Goal: Task Accomplishment & Management: Manage account settings

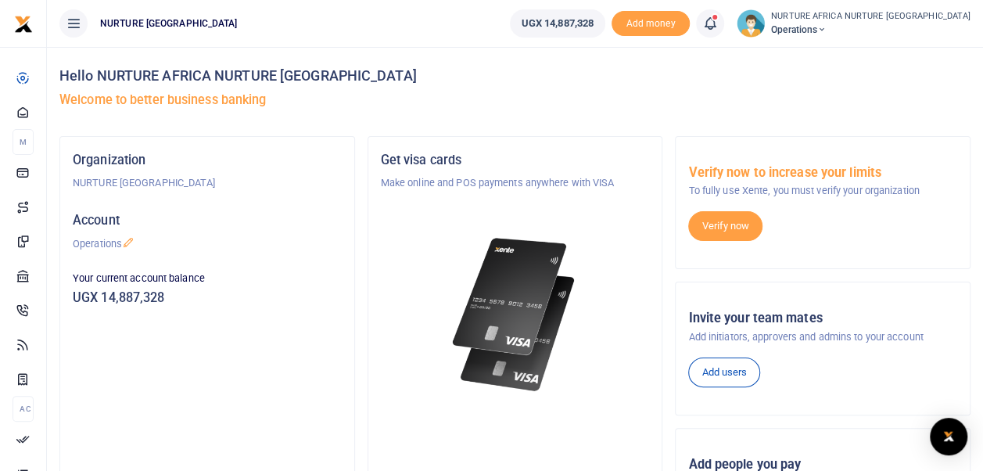
click at [718, 25] on icon at bounding box center [710, 23] width 16 height 17
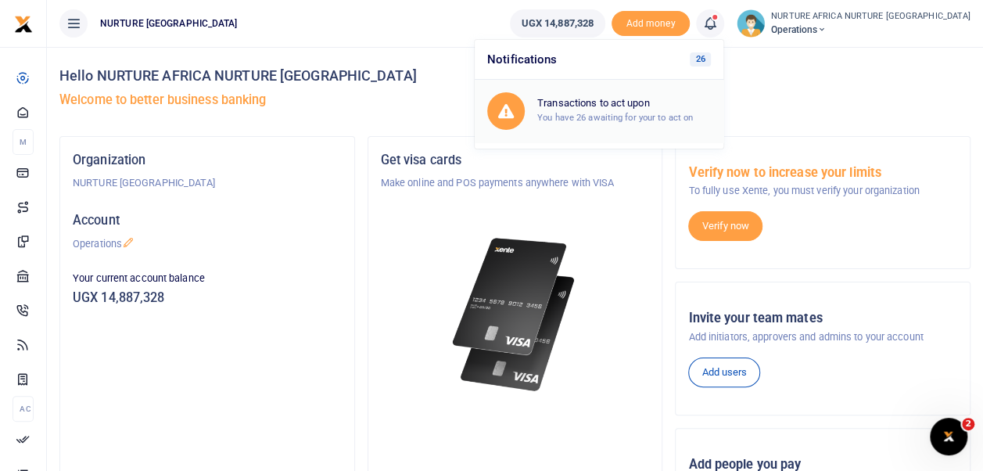
click at [681, 109] on div "Transactions to act upon You have 26 awaiting for your to act on" at bounding box center [624, 110] width 174 height 27
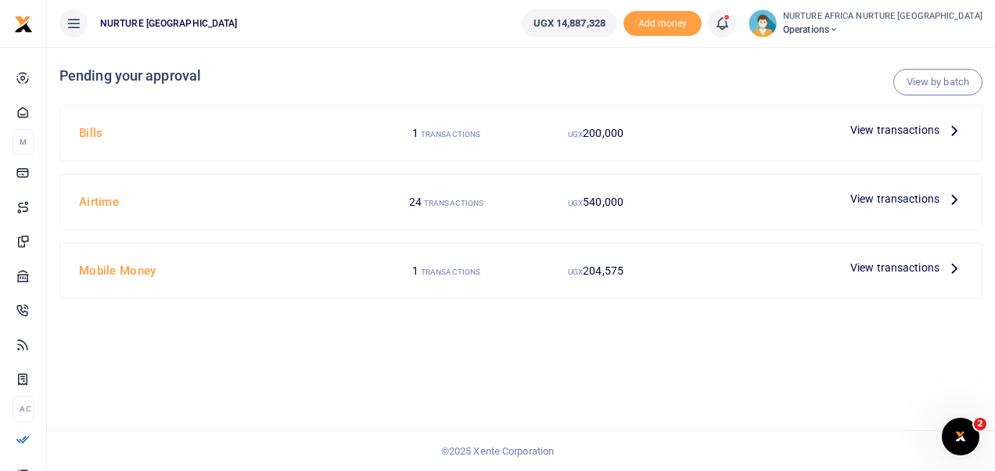
click at [877, 198] on span "View transactions" at bounding box center [894, 198] width 89 height 17
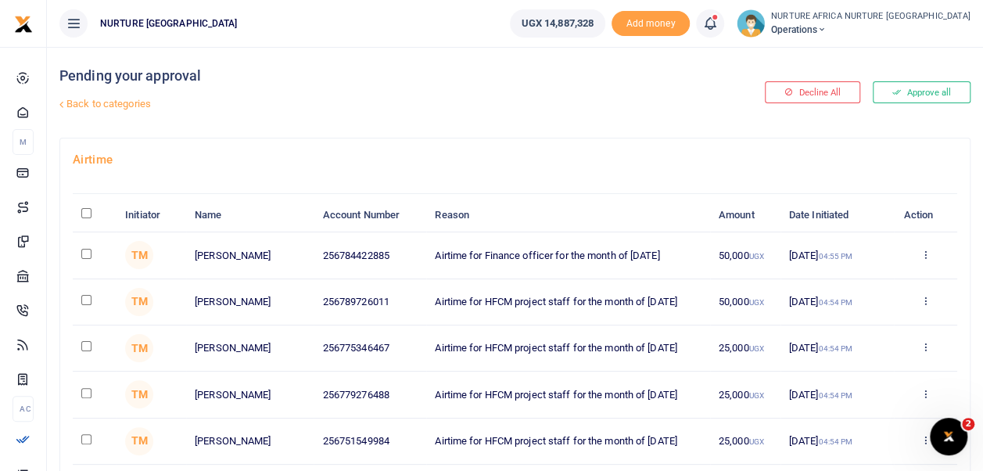
click at [89, 213] on input "\a \a : activate to sort column descending" at bounding box center [86, 213] width 10 height 10
checkbox input "true"
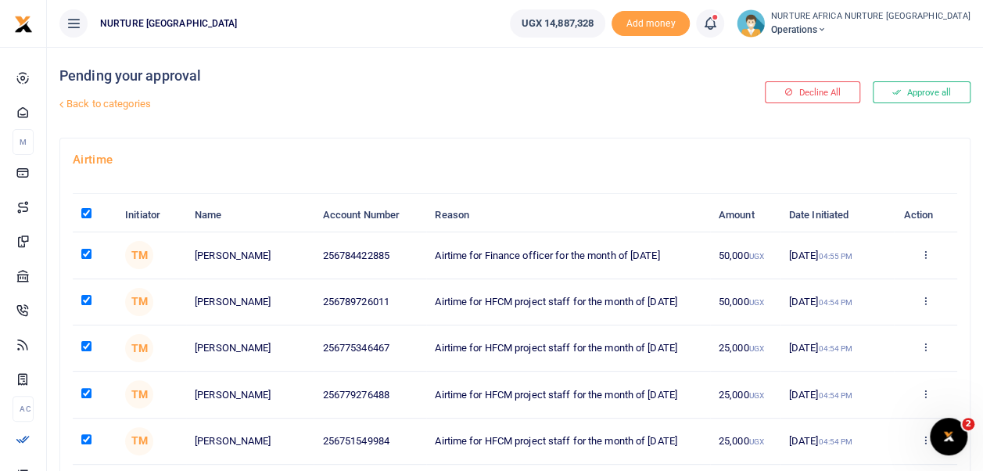
checkbox input "true"
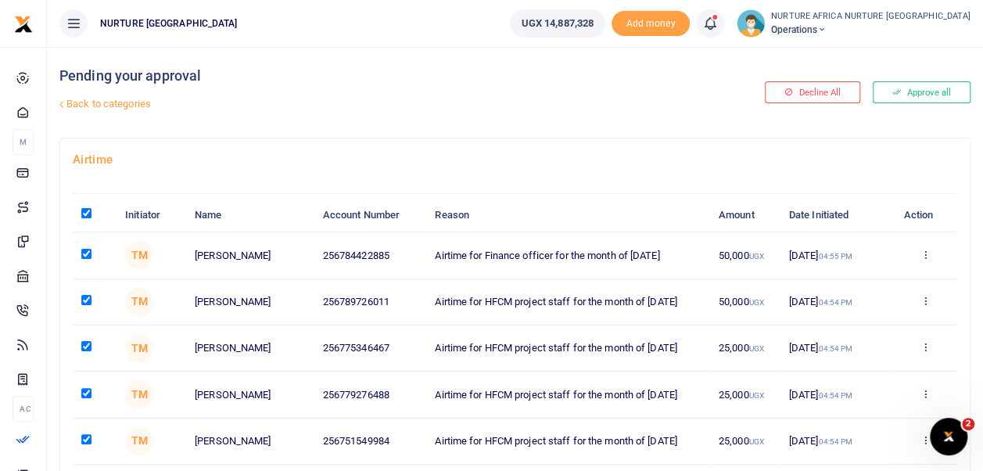
checkbox input "true"
click at [87, 303] on input "checkbox" at bounding box center [86, 300] width 10 height 10
checkbox input "false"
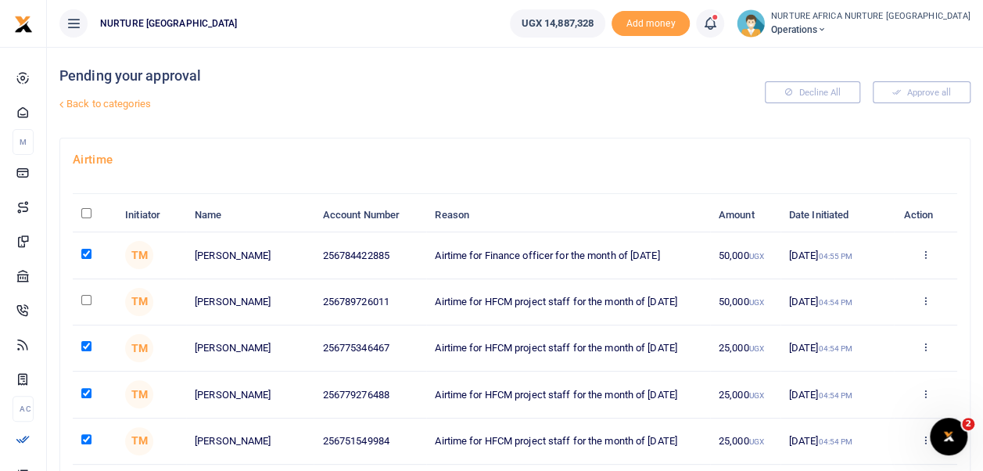
click at [86, 346] on input "checkbox" at bounding box center [86, 346] width 10 height 10
checkbox input "false"
click at [83, 217] on input "\a \a : activate to sort column descending" at bounding box center [86, 213] width 10 height 10
checkbox input "true"
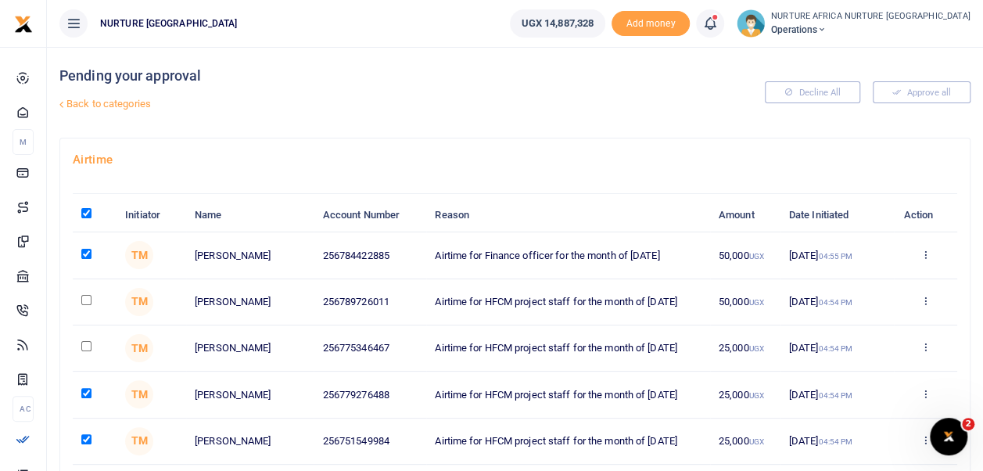
checkbox input "true"
click at [86, 215] on input "\a \a : activate to sort column descending" at bounding box center [86, 213] width 10 height 10
checkbox input "false"
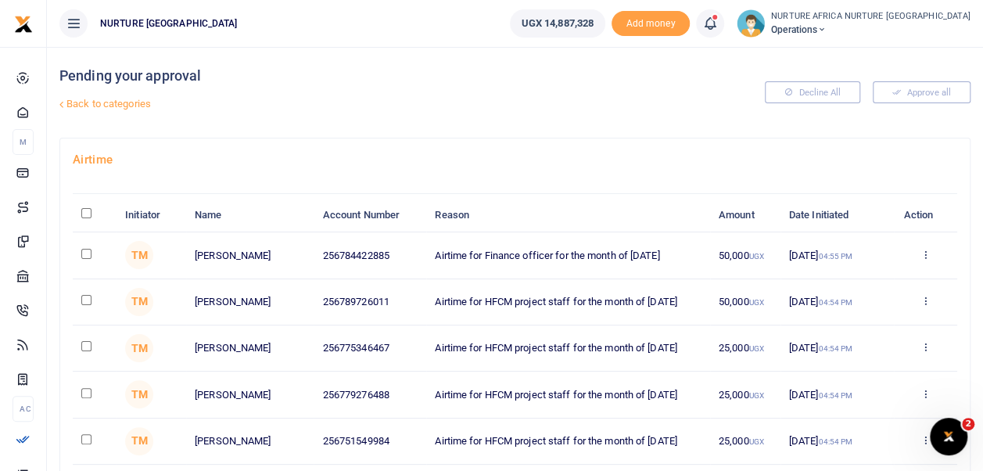
checkbox input "false"
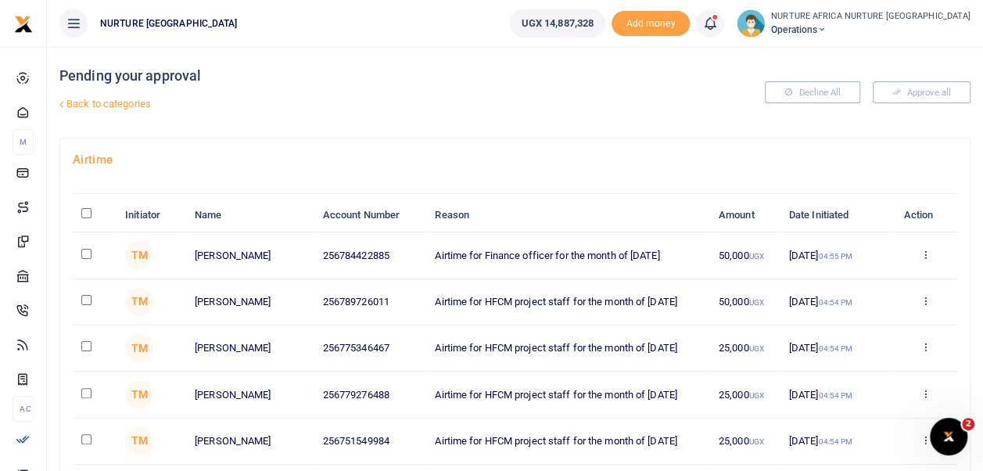
checkbox input "false"
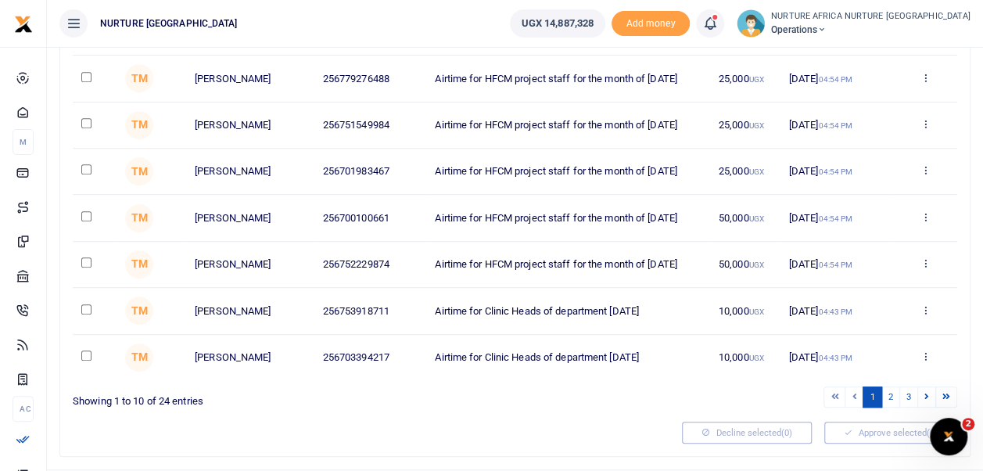
scroll to position [311, 0]
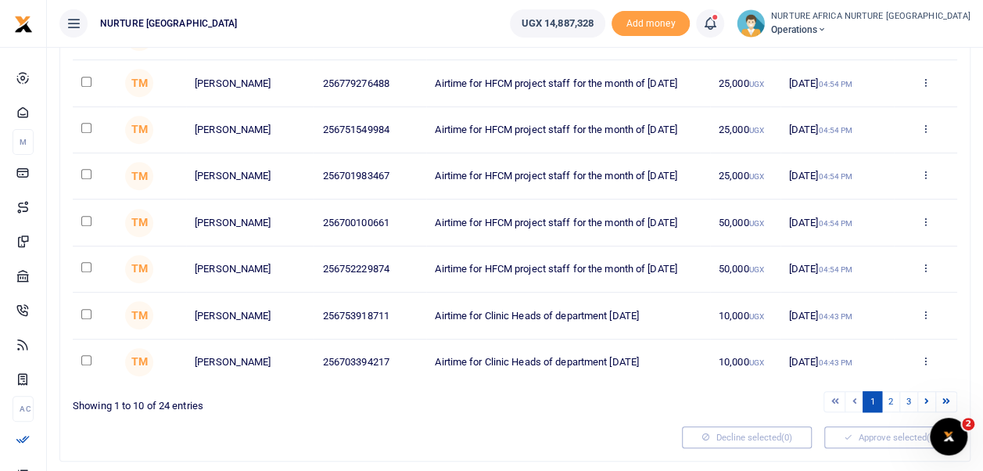
click at [86, 357] on input "checkbox" at bounding box center [86, 360] width 10 height 10
checkbox input "true"
click at [89, 310] on input "checkbox" at bounding box center [86, 314] width 10 height 10
checkbox input "true"
click at [892, 396] on link "2" at bounding box center [890, 401] width 19 height 21
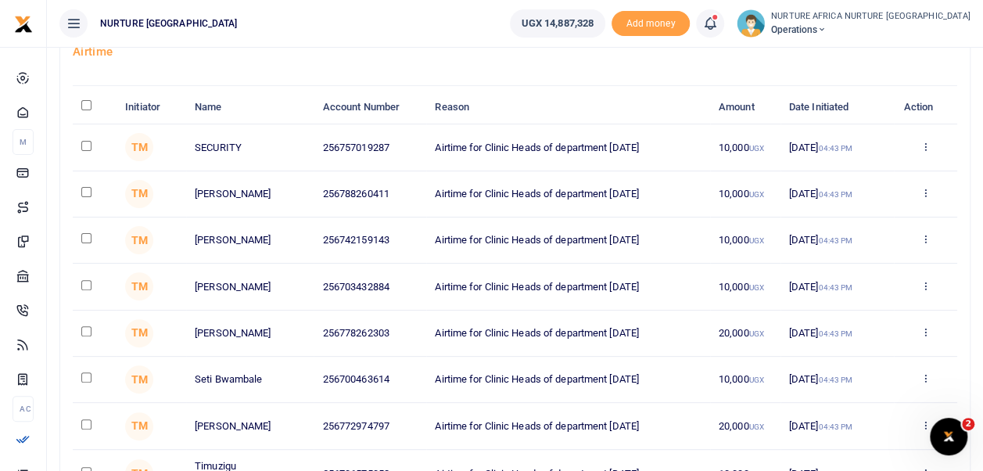
scroll to position [0, 0]
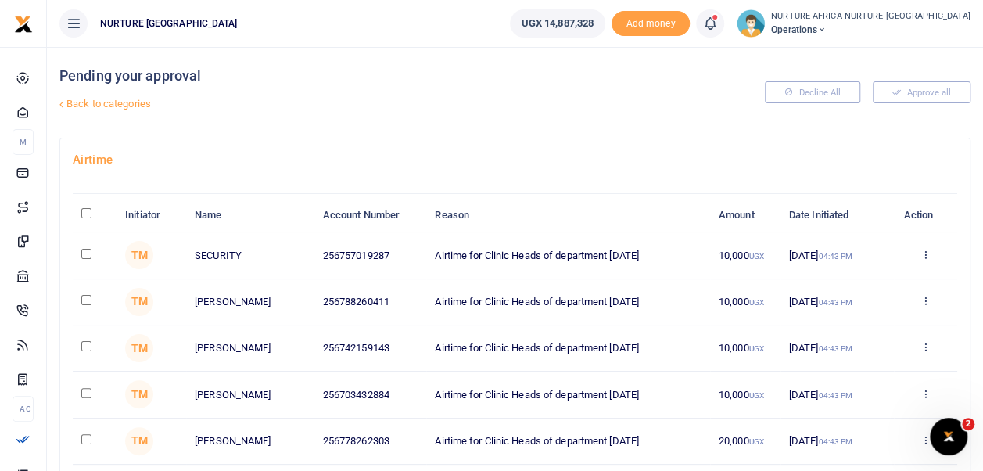
click at [88, 299] on input "checkbox" at bounding box center [86, 300] width 10 height 10
checkbox input "true"
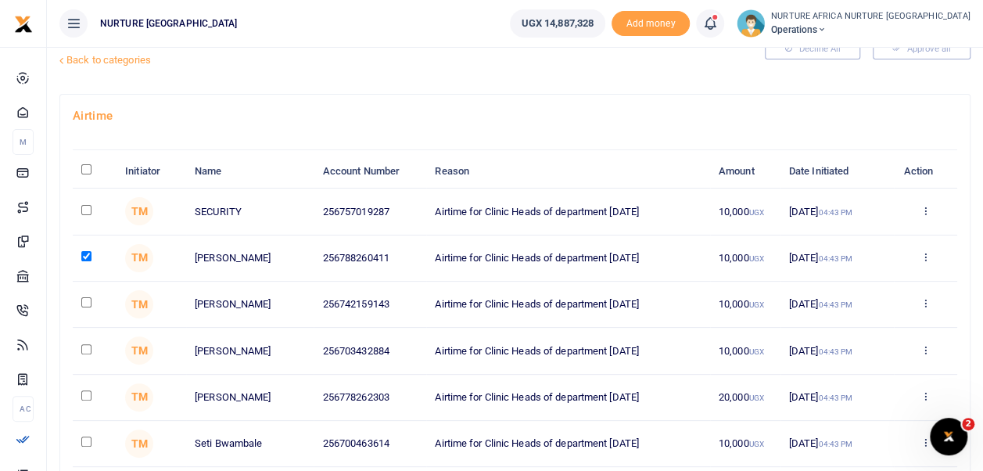
scroll to position [44, 0]
click at [84, 303] on input "checkbox" at bounding box center [86, 302] width 10 height 10
checkbox input "true"
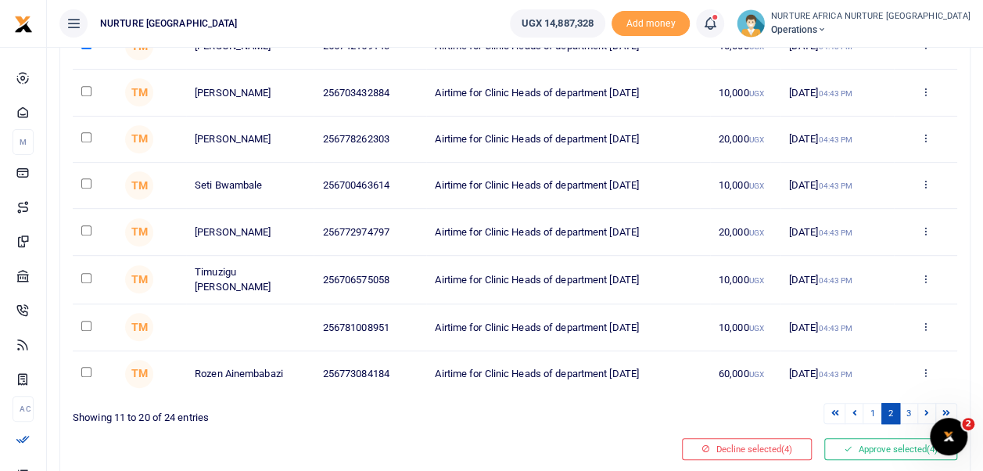
scroll to position [350, 0]
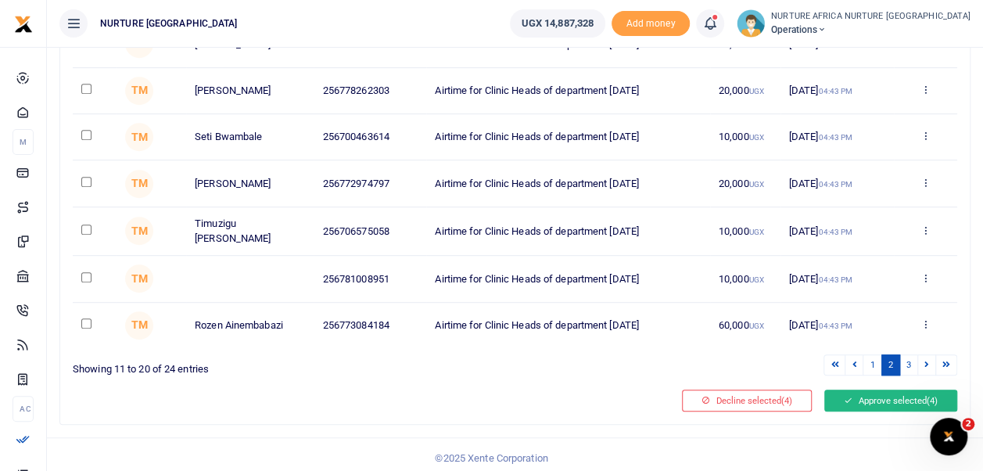
click at [889, 394] on button "Approve selected (4)" at bounding box center [890, 400] width 133 height 22
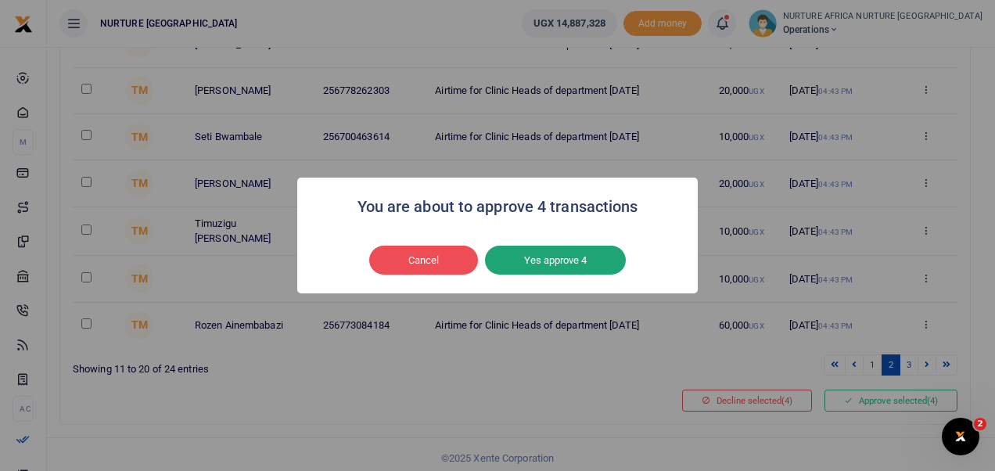
click at [605, 265] on button "Yes approve 4" at bounding box center [555, 261] width 141 height 30
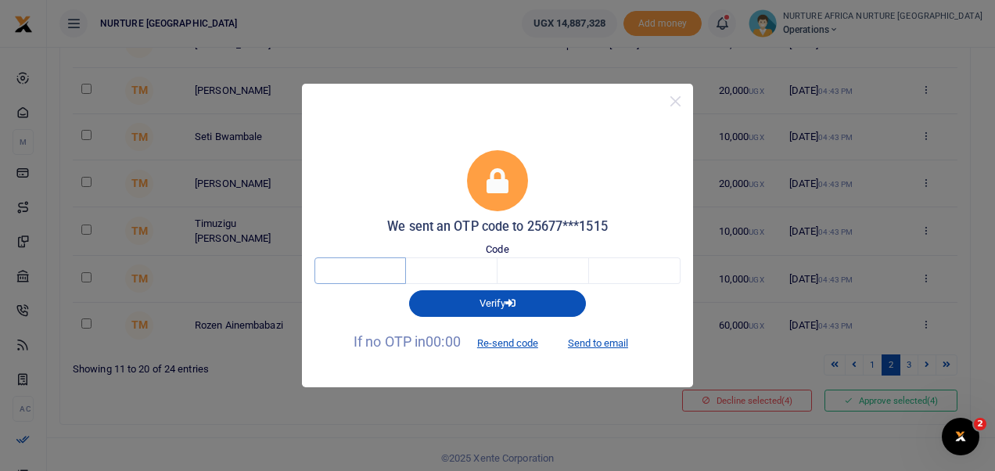
click at [366, 266] on input "text" at bounding box center [359, 270] width 91 height 27
type input "1"
type input "0"
type input "7"
type input "2"
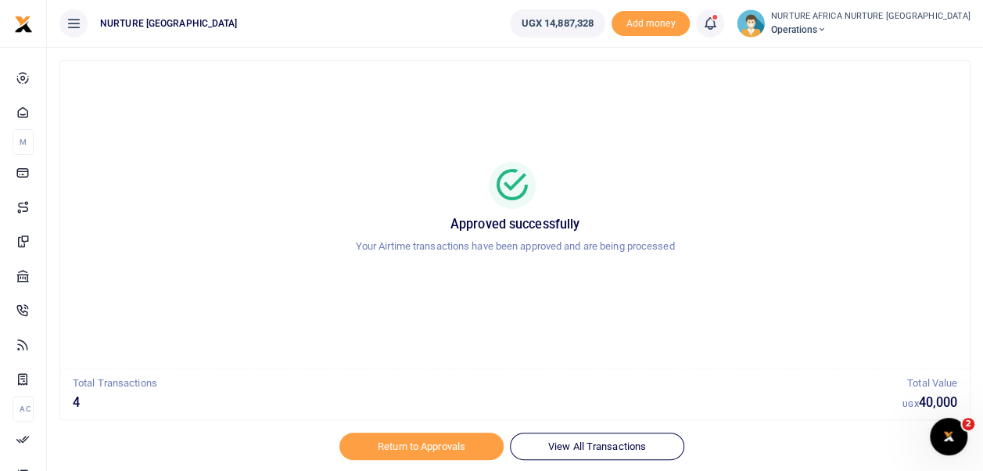
scroll to position [74, 0]
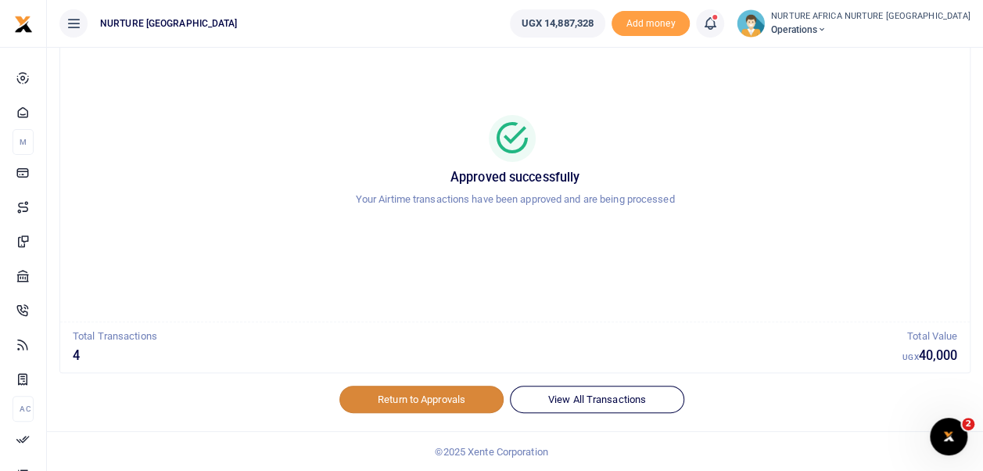
click at [389, 386] on link "Return to Approvals" at bounding box center [421, 398] width 164 height 27
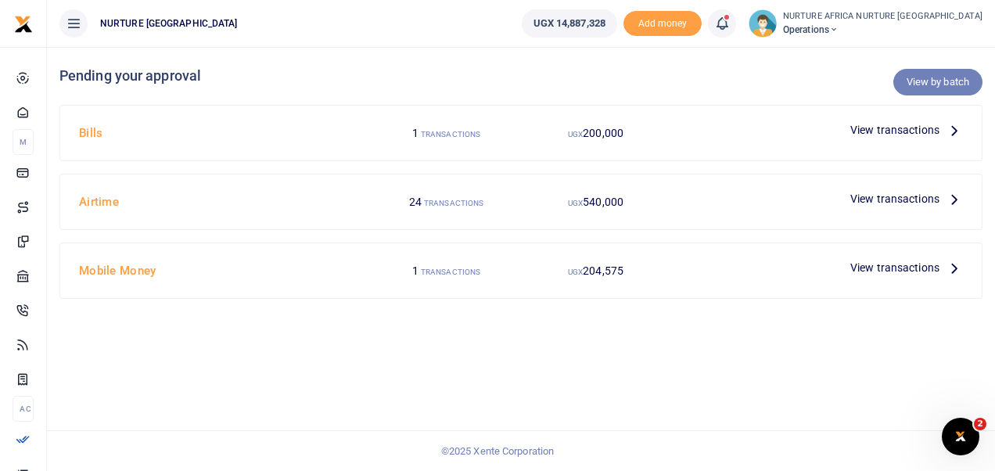
click at [941, 79] on link "View by batch" at bounding box center [937, 82] width 89 height 27
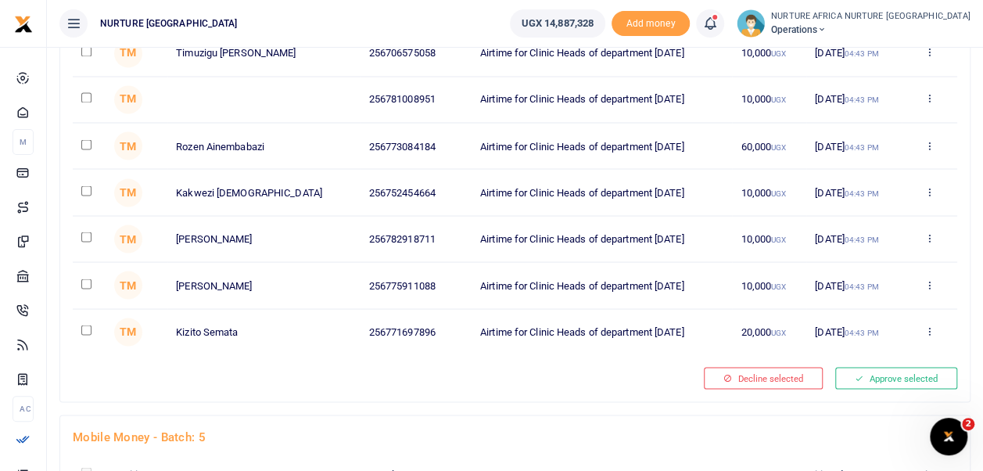
scroll to position [1344, 0]
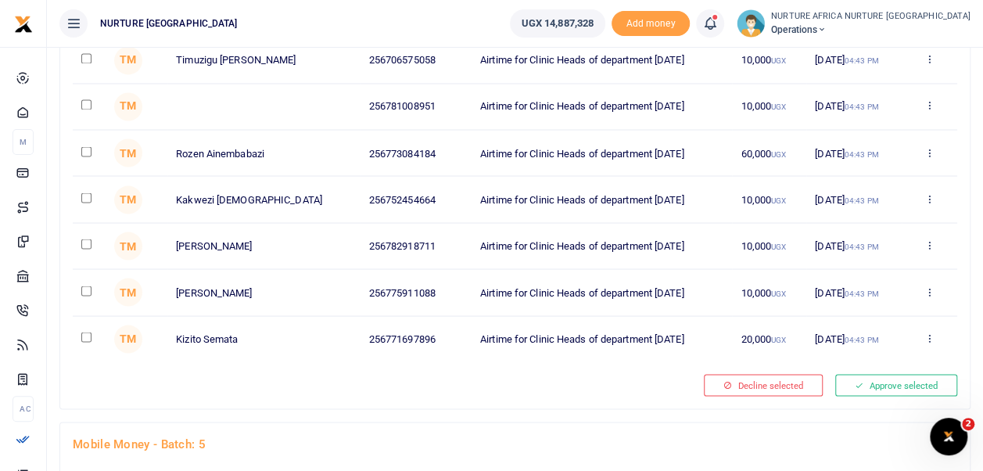
click at [86, 332] on input "checkbox" at bounding box center [86, 337] width 10 height 10
checkbox input "true"
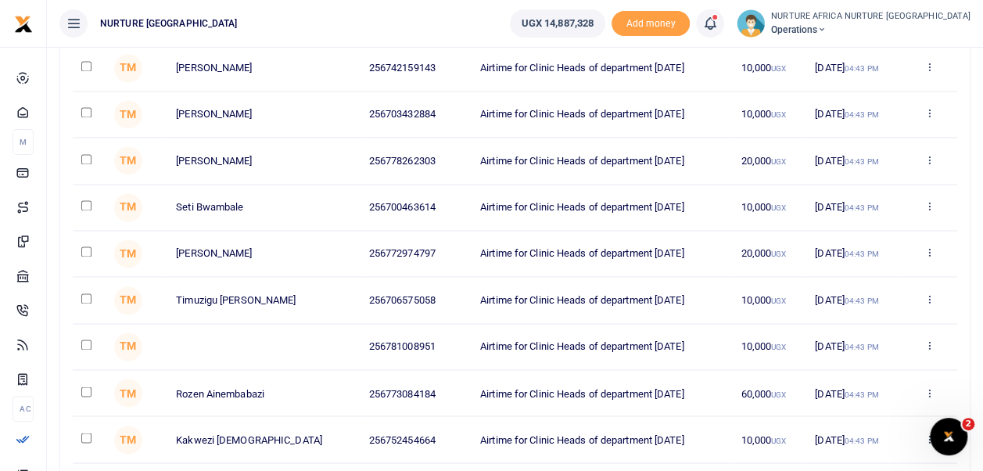
scroll to position [1096, 0]
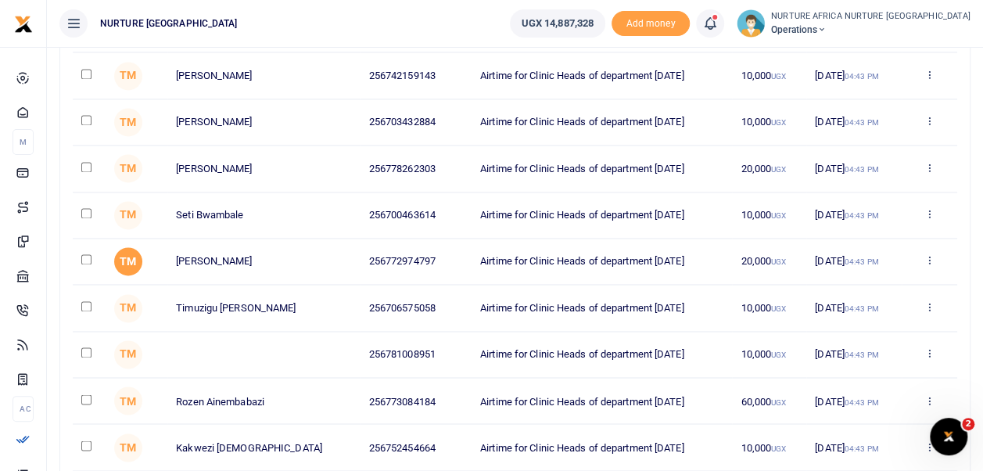
click at [117, 260] on span "TM" at bounding box center [128, 261] width 28 height 28
click at [85, 254] on input "checkbox" at bounding box center [86, 259] width 10 height 10
checkbox input "true"
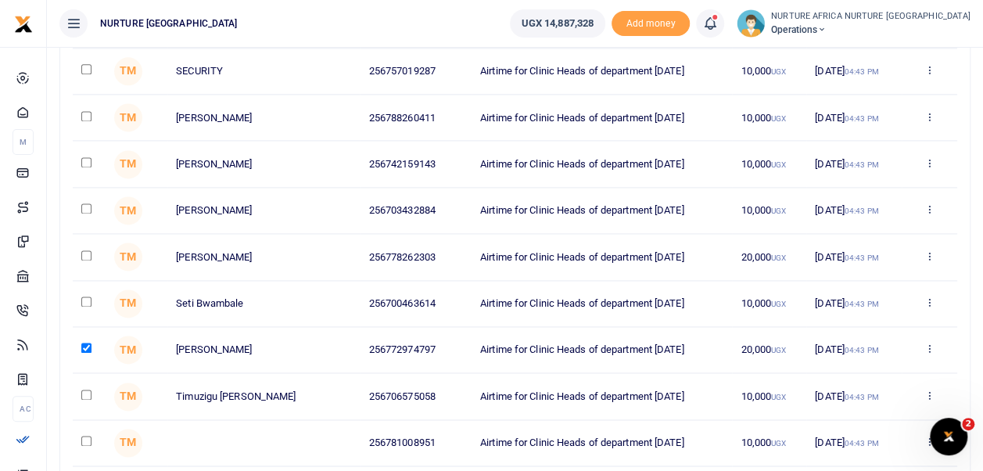
scroll to position [1001, 0]
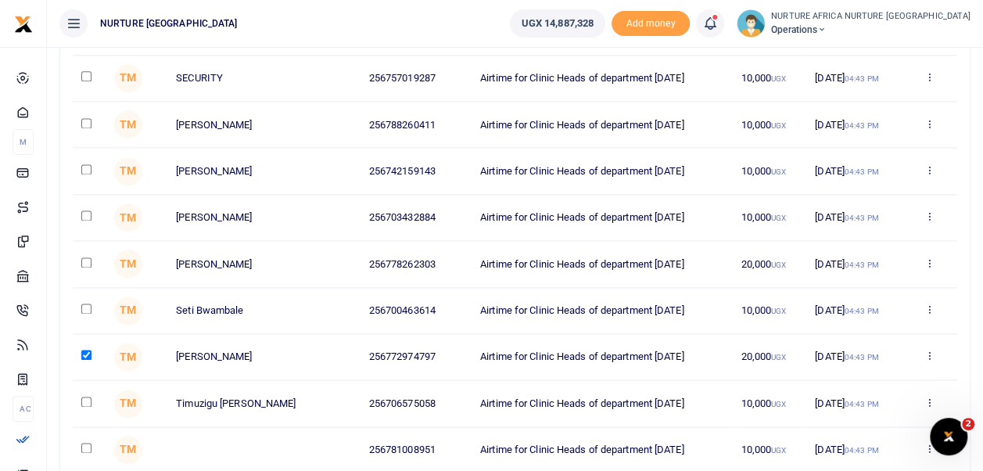
checkbox input "true"
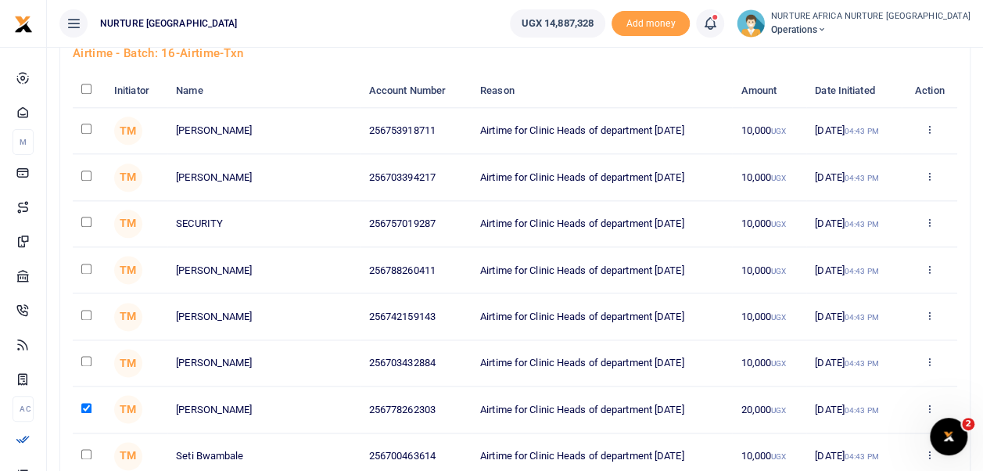
scroll to position [838, 0]
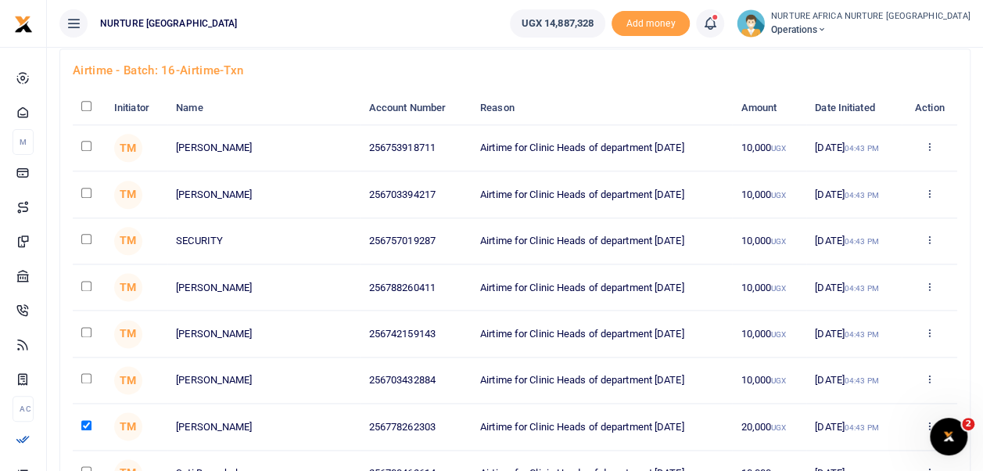
checkbox input "true"
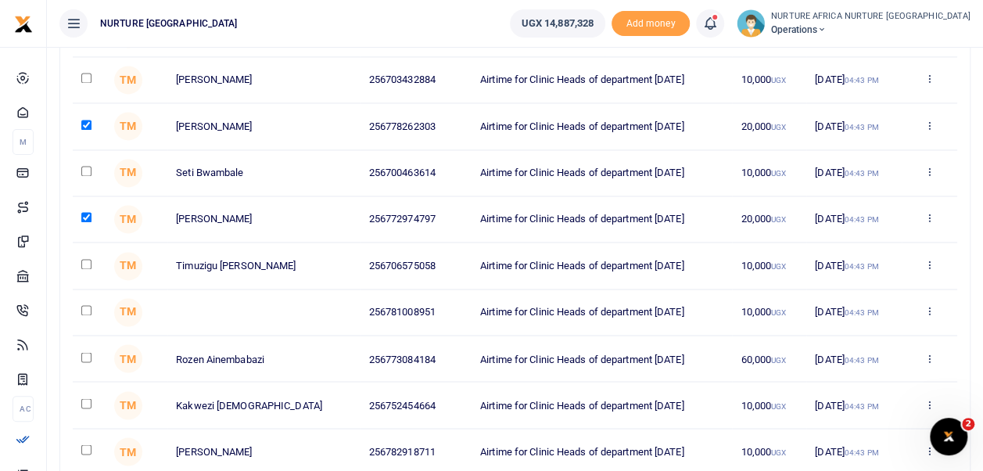
scroll to position [1153, 0]
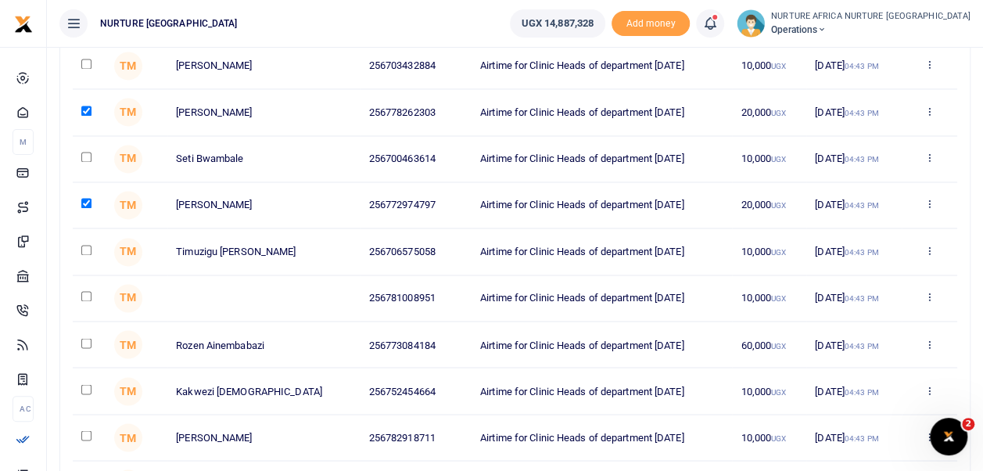
click at [87, 338] on input "checkbox" at bounding box center [86, 343] width 10 height 10
checkbox input "true"
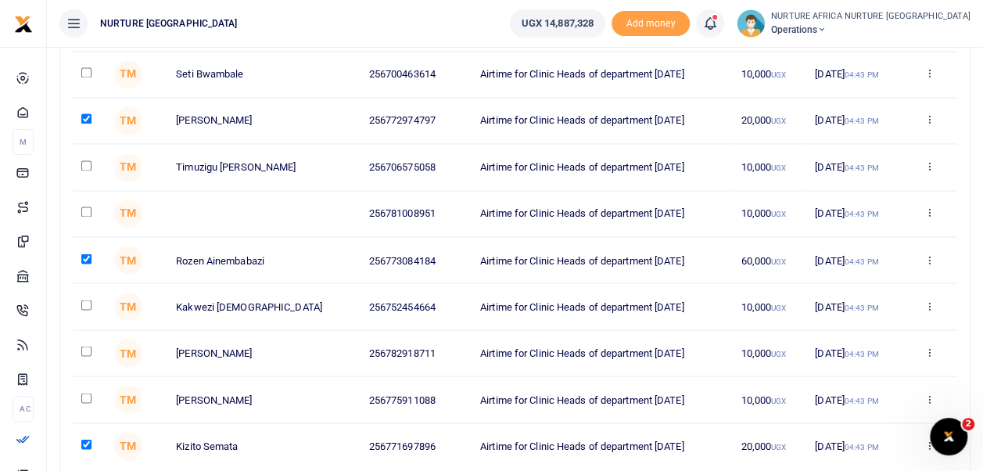
scroll to position [1239, 0]
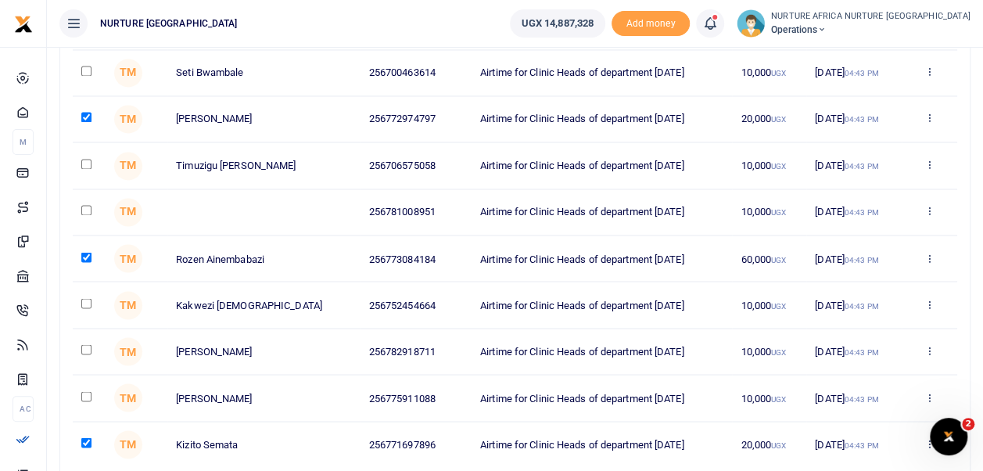
click at [86, 391] on input "checkbox" at bounding box center [86, 396] width 10 height 10
checkbox input "true"
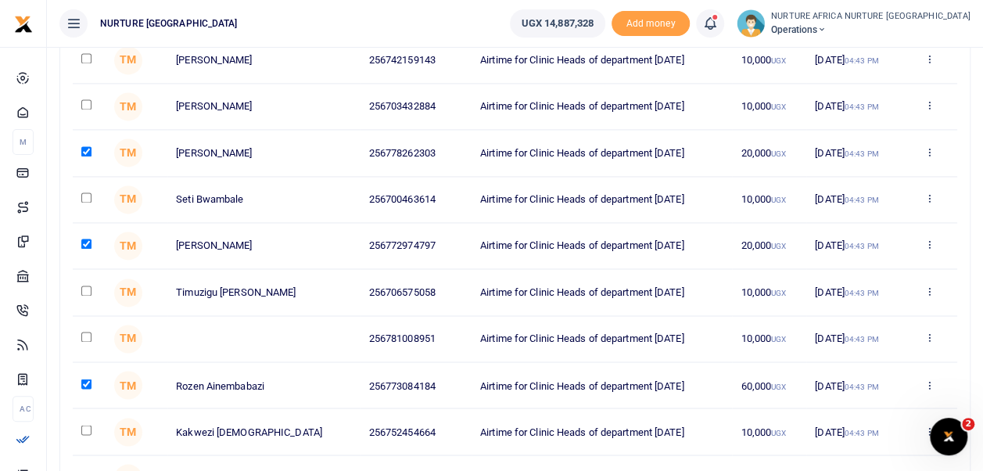
scroll to position [1107, 0]
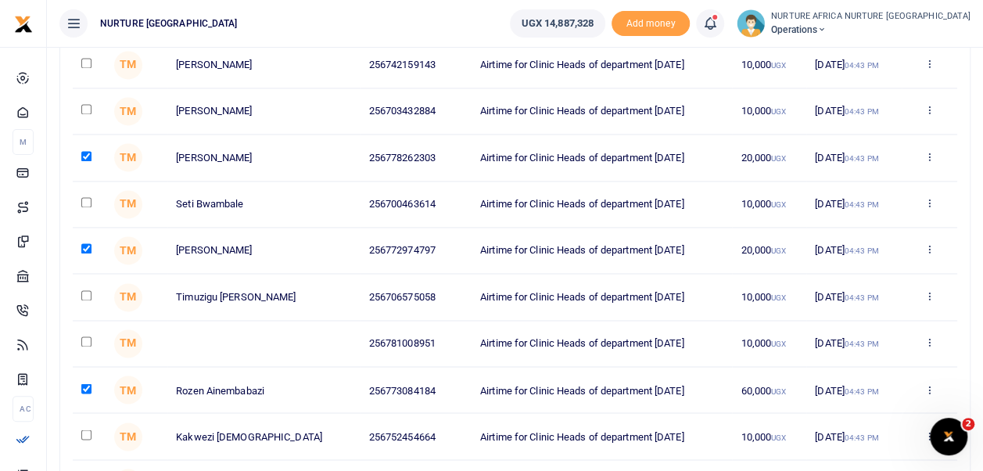
click at [86, 290] on input "checkbox" at bounding box center [86, 295] width 10 height 10
checkbox input "true"
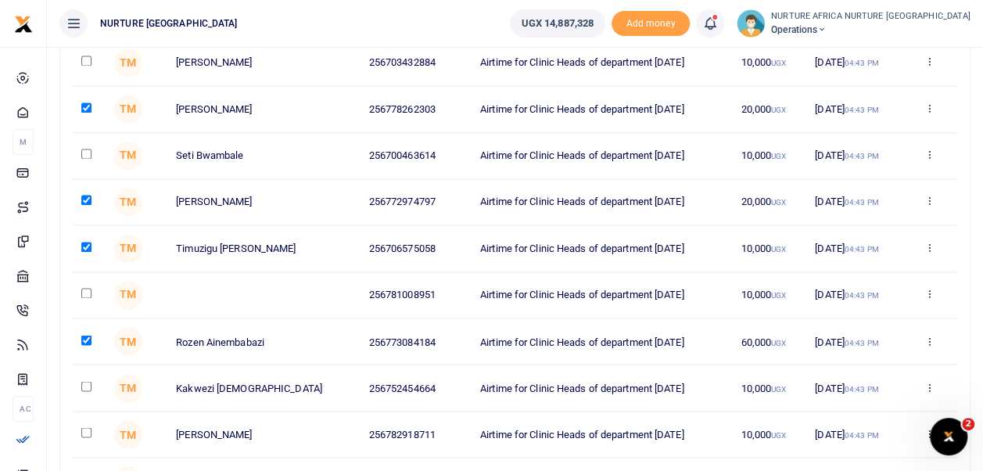
scroll to position [1154, 0]
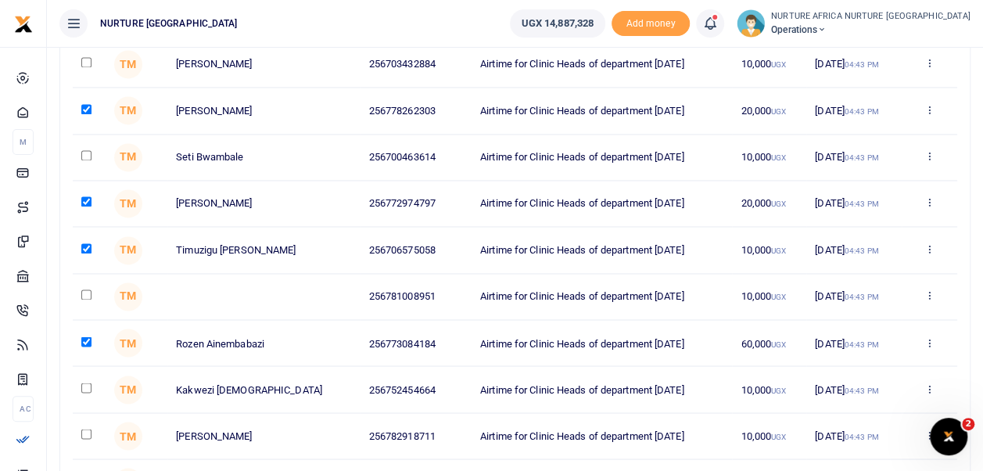
click at [86, 428] on input "checkbox" at bounding box center [86, 433] width 10 height 10
checkbox input "true"
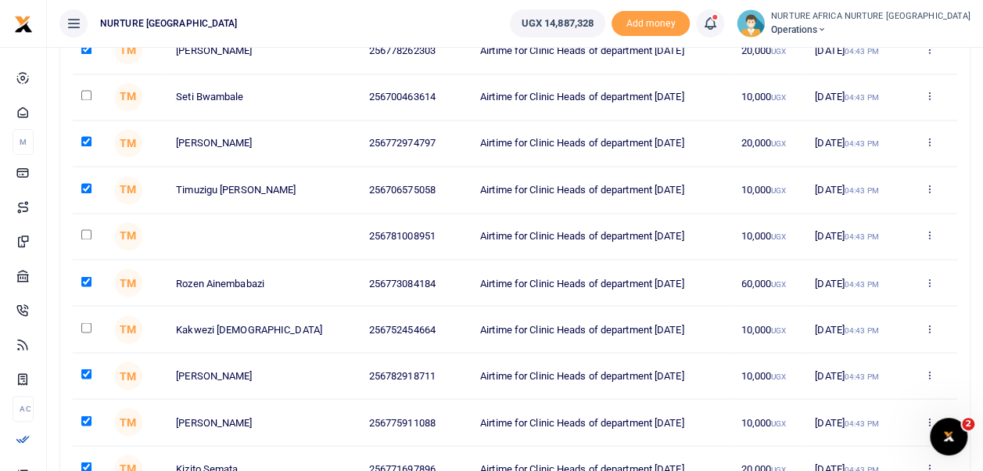
scroll to position [1218, 0]
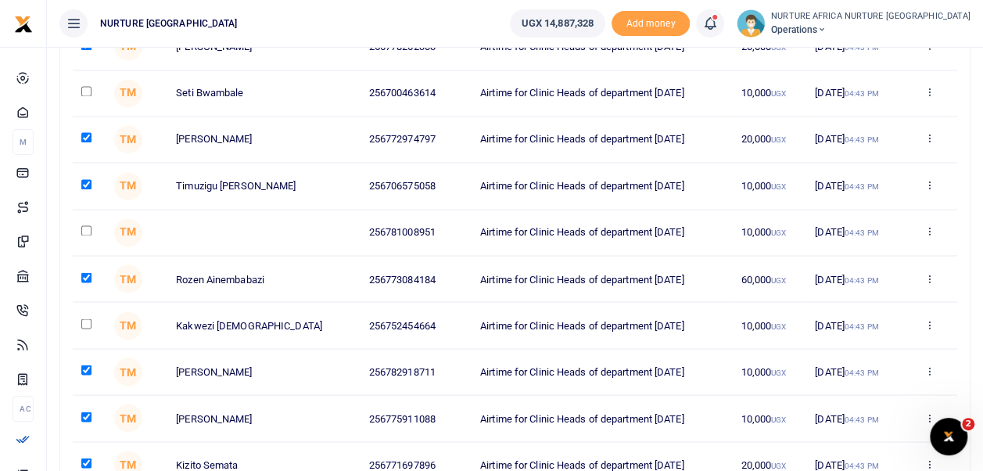
click at [86, 318] on input "checkbox" at bounding box center [86, 323] width 10 height 10
checkbox input "true"
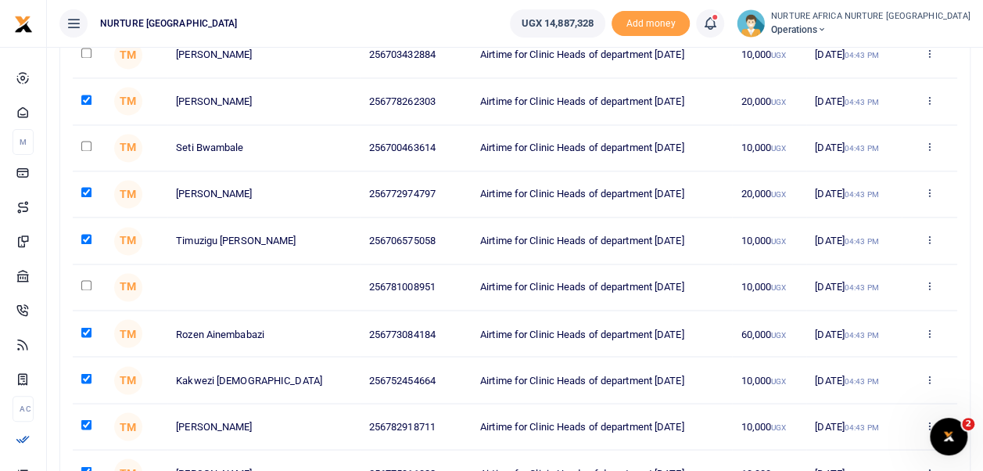
scroll to position [1153, 0]
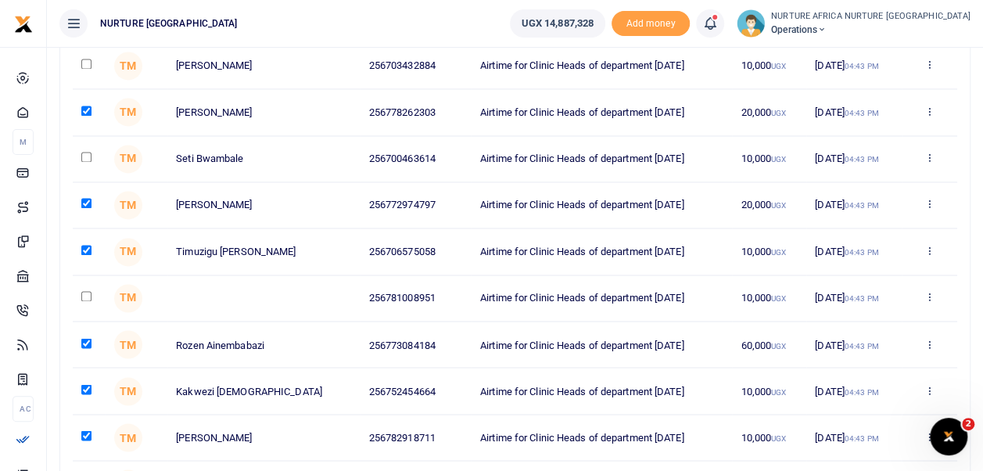
click at [81, 291] on input "checkbox" at bounding box center [86, 296] width 10 height 10
checkbox input "true"
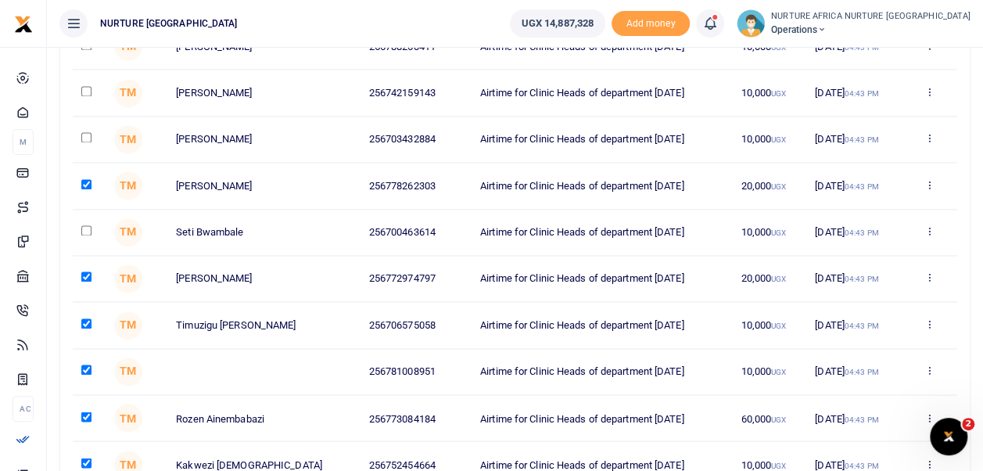
scroll to position [1074, 0]
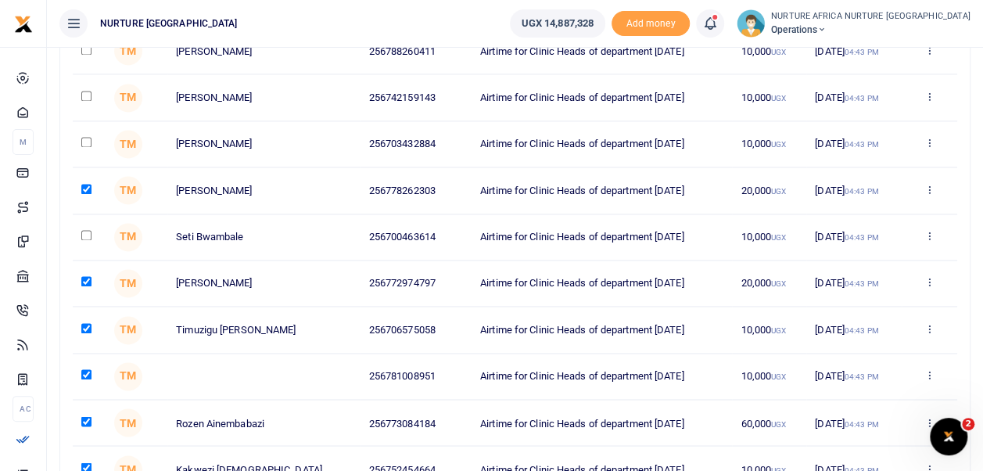
click at [86, 230] on input "checkbox" at bounding box center [86, 235] width 10 height 10
checkbox input "true"
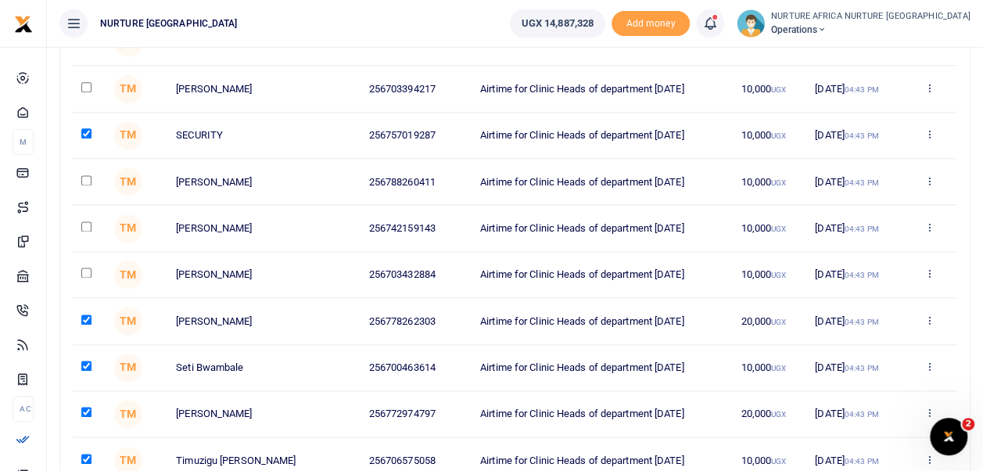
scroll to position [941, 0]
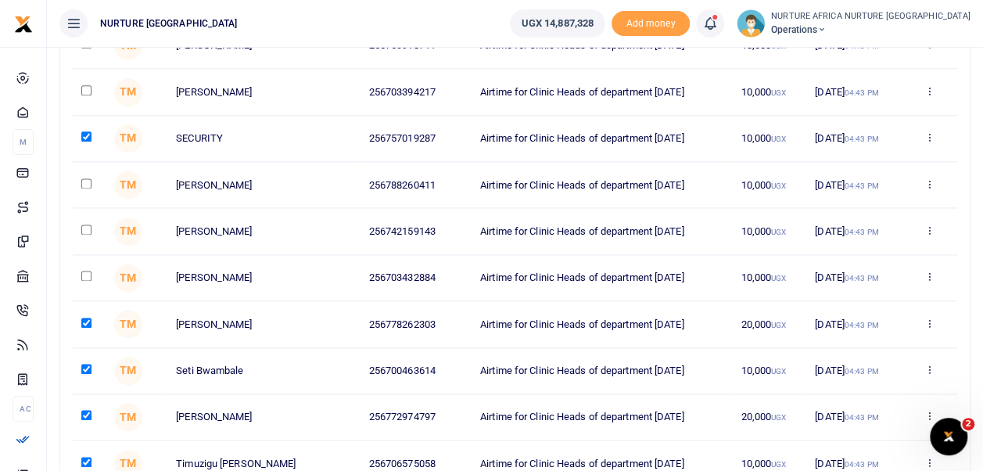
checkbox input "true"
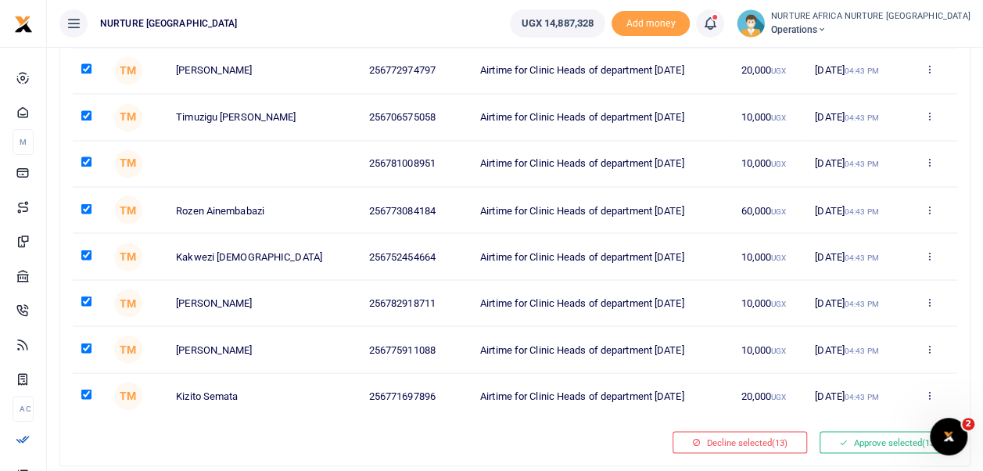
click at [163, 372] on td "TM" at bounding box center [137, 395] width 62 height 46
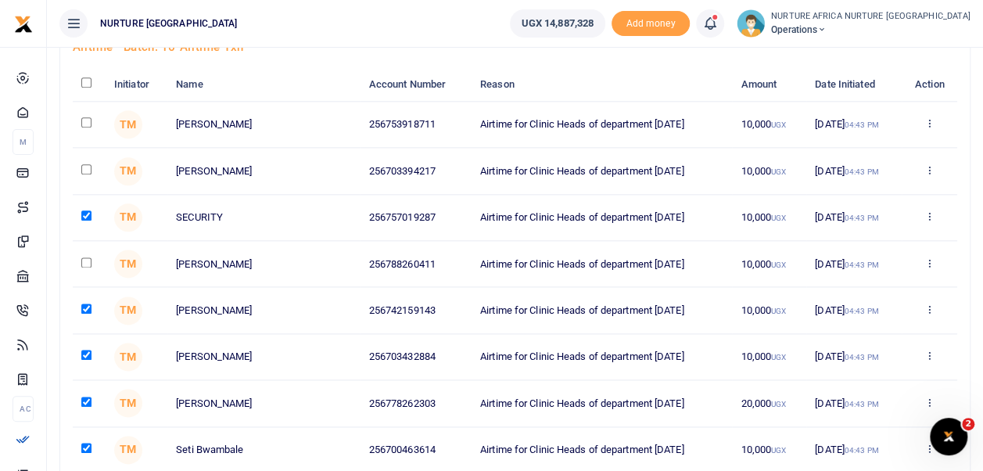
scroll to position [859, 0]
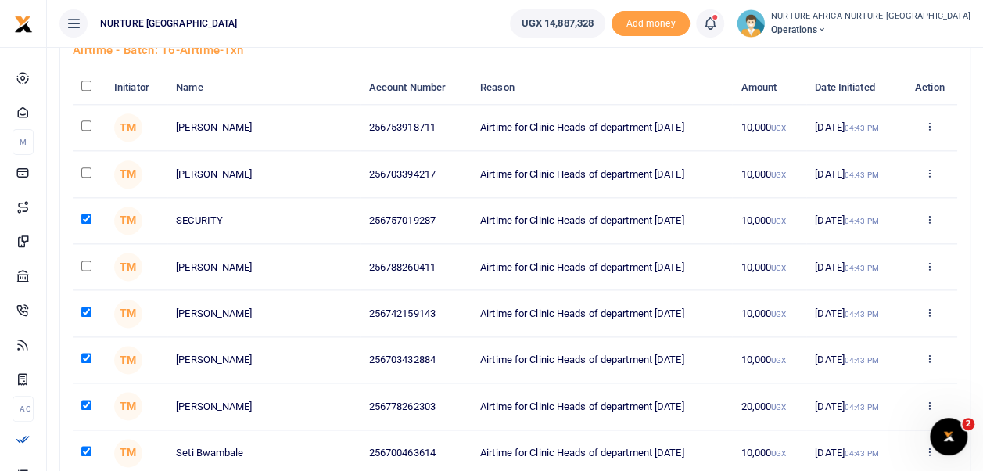
checkbox input "true"
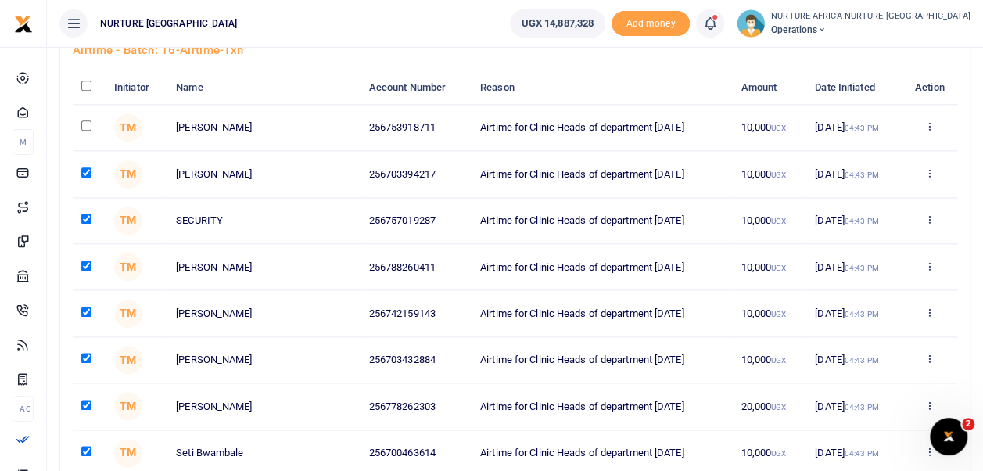
checkbox input "true"
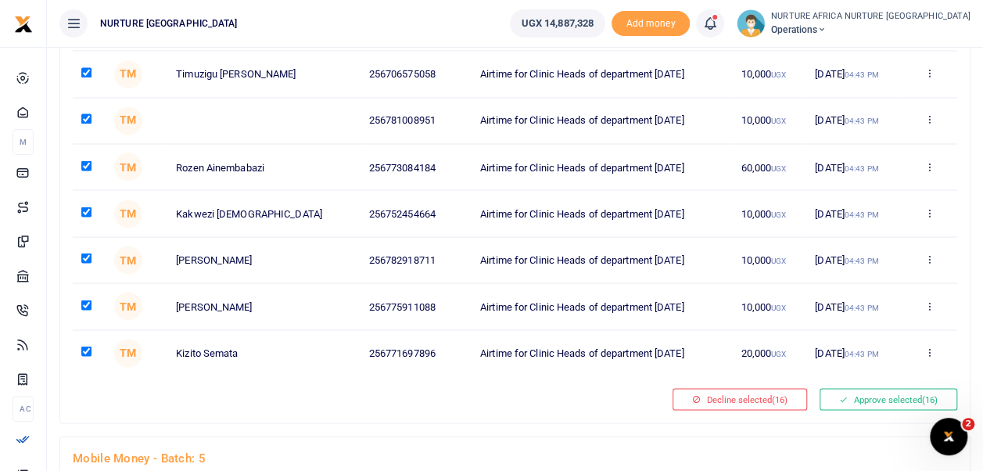
scroll to position [1345, 0]
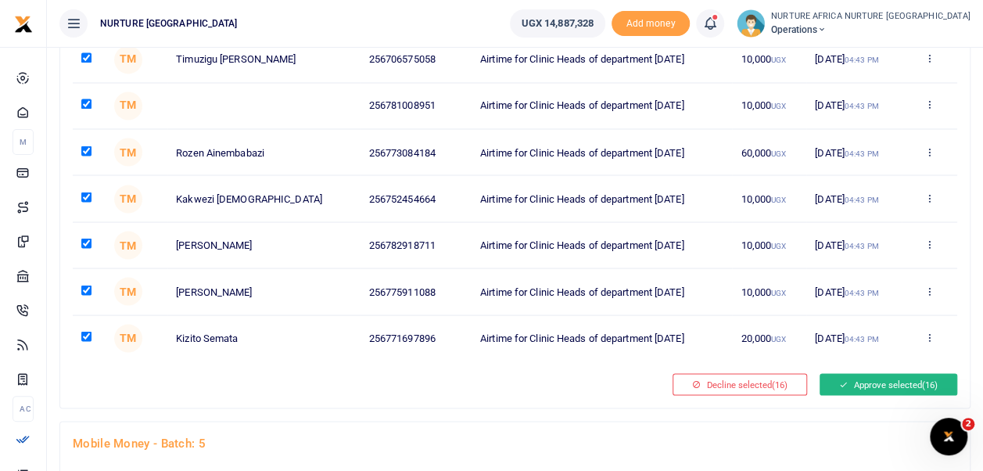
click at [885, 375] on button "Approve selected (16)" at bounding box center [888, 384] width 138 height 22
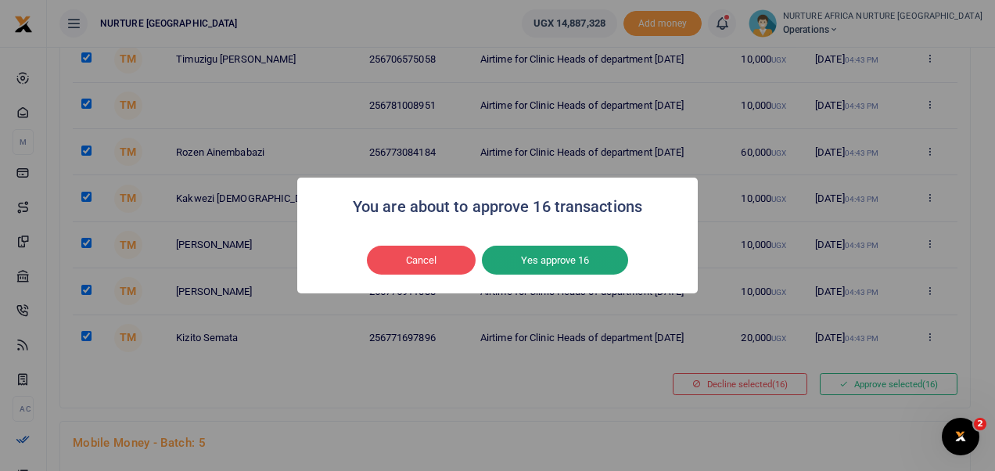
click at [553, 263] on button "Yes approve 16" at bounding box center [555, 261] width 146 height 30
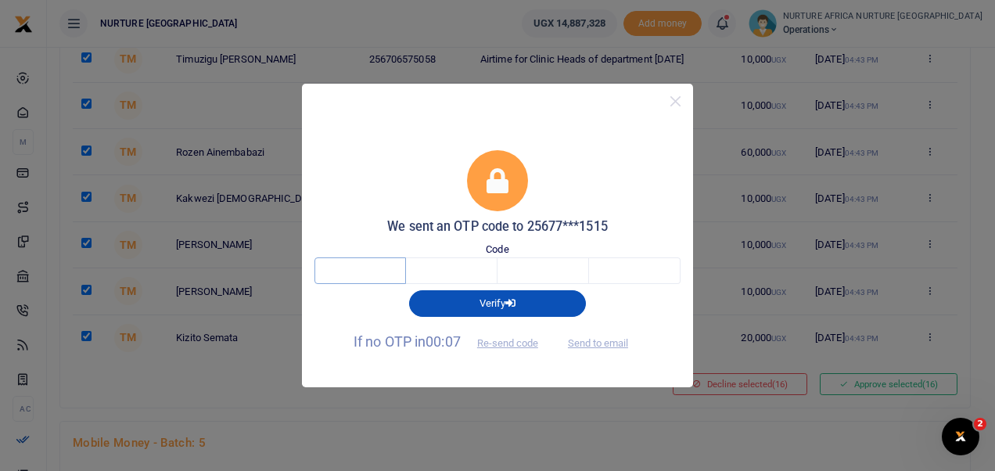
click at [372, 276] on input "text" at bounding box center [359, 270] width 91 height 27
type input "3"
type input "7"
type input "4"
type input "3"
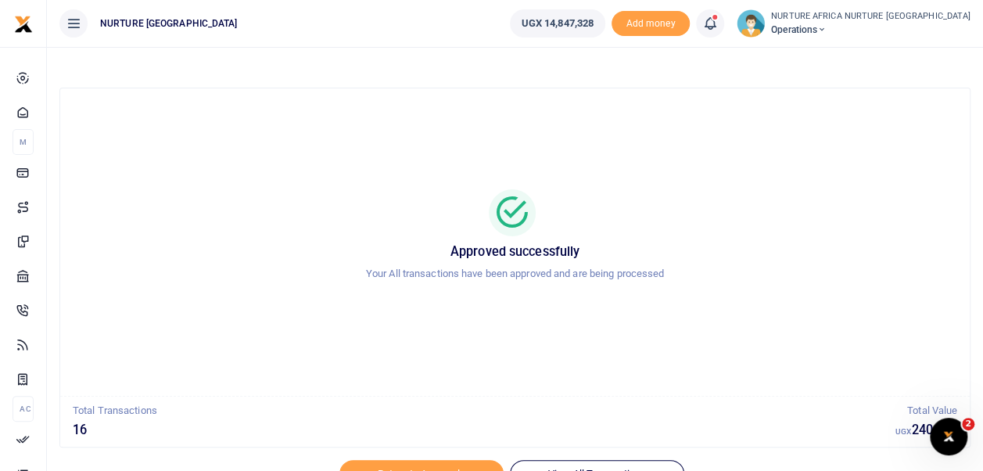
click at [718, 26] on icon at bounding box center [710, 23] width 16 height 17
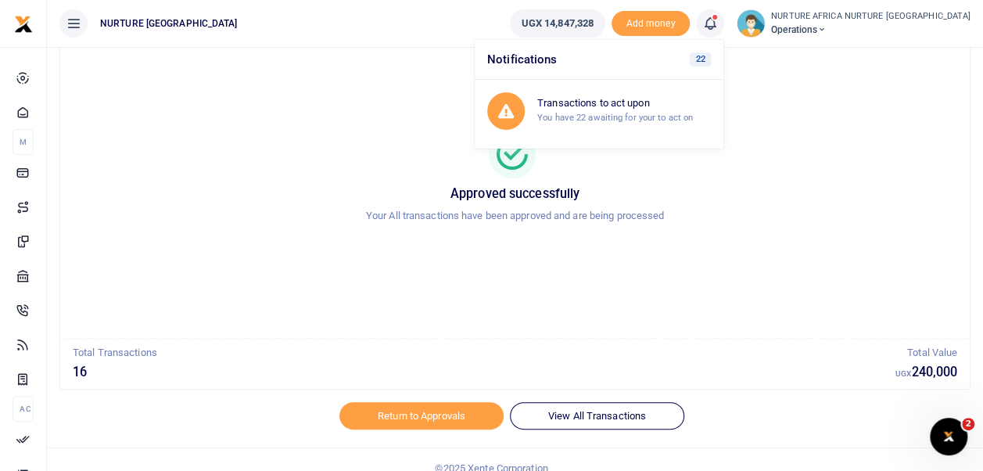
scroll to position [74, 0]
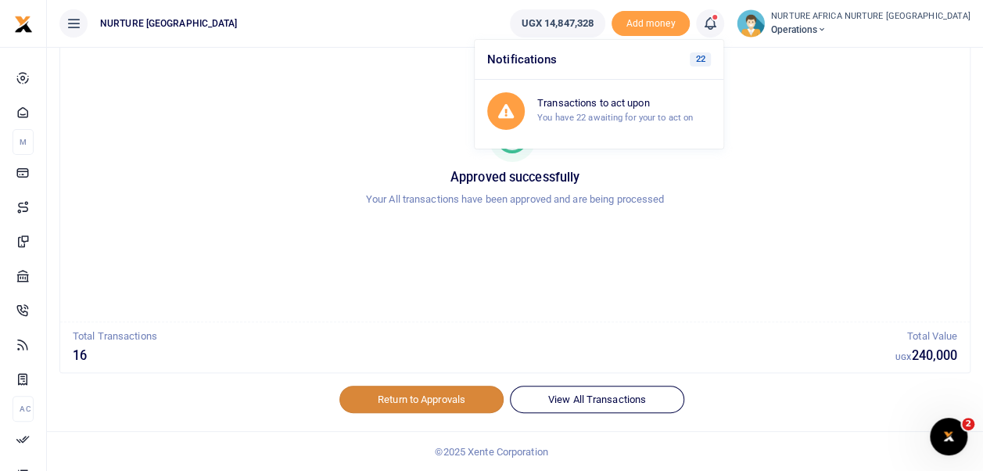
click at [411, 393] on link "Return to Approvals" at bounding box center [421, 398] width 164 height 27
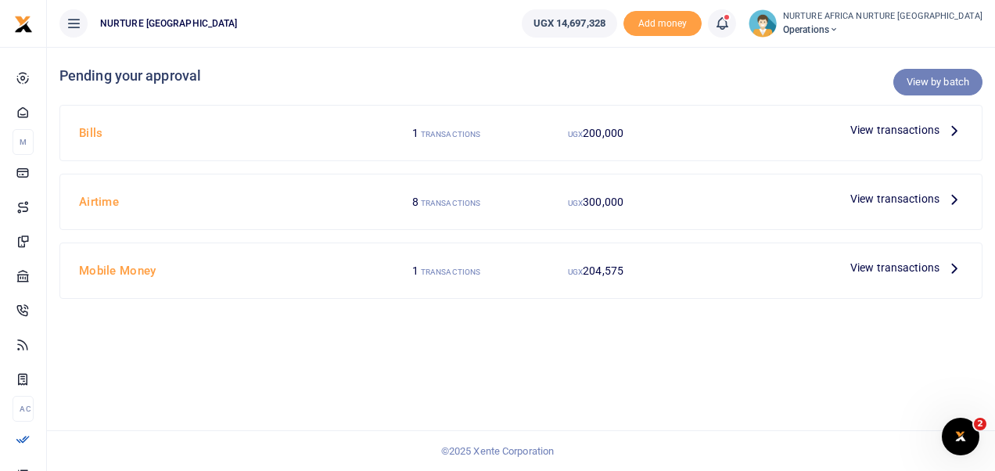
click at [920, 77] on link "View by batch" at bounding box center [937, 82] width 89 height 27
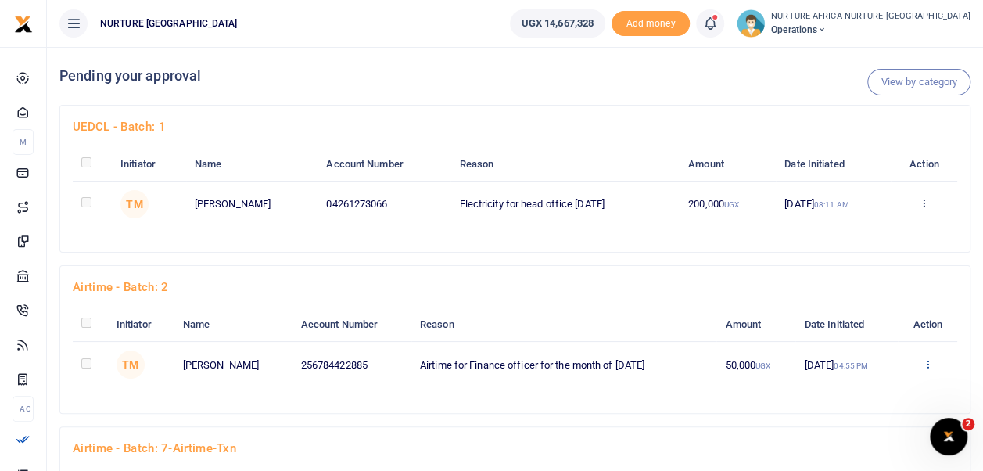
click at [929, 208] on icon at bounding box center [924, 202] width 10 height 11
click at [894, 274] on link "Approve" at bounding box center [871, 269] width 124 height 22
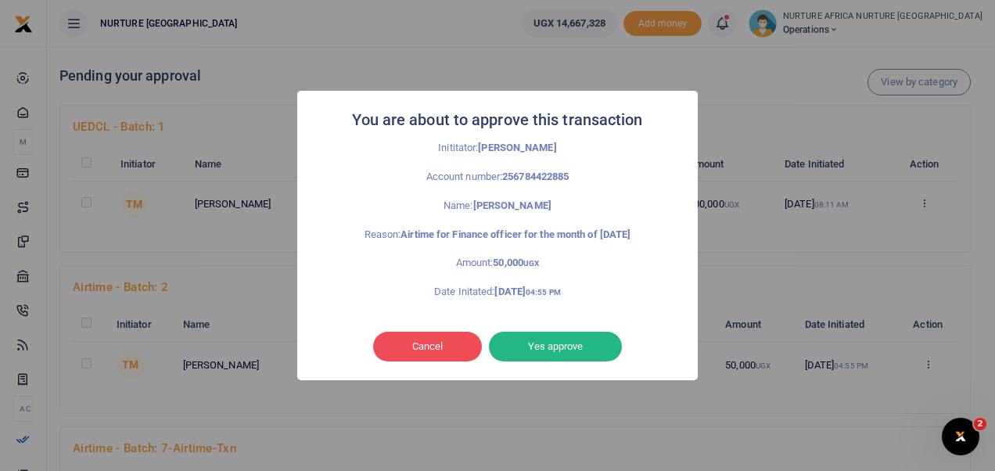
click at [586, 349] on button "Yes approve" at bounding box center [555, 347] width 133 height 30
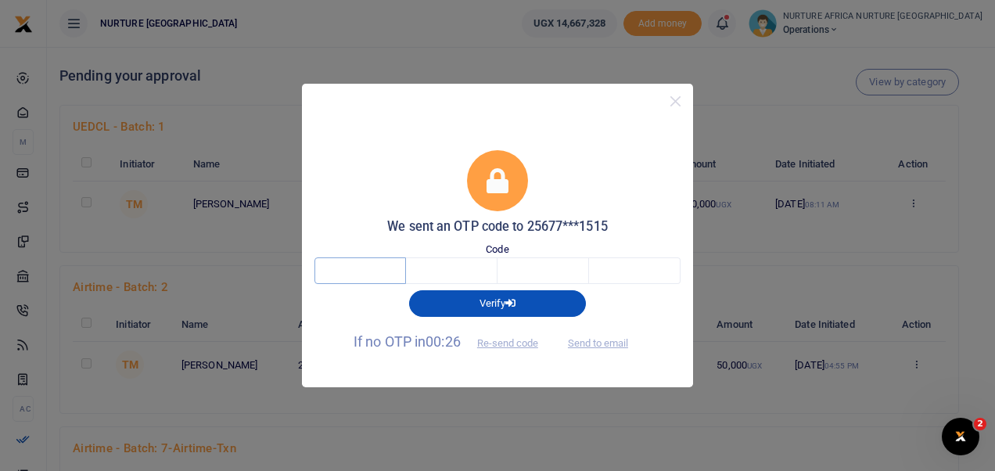
click at [363, 274] on input "text" at bounding box center [359, 270] width 91 height 27
type input "9"
type input "1"
type input "7"
type input "6"
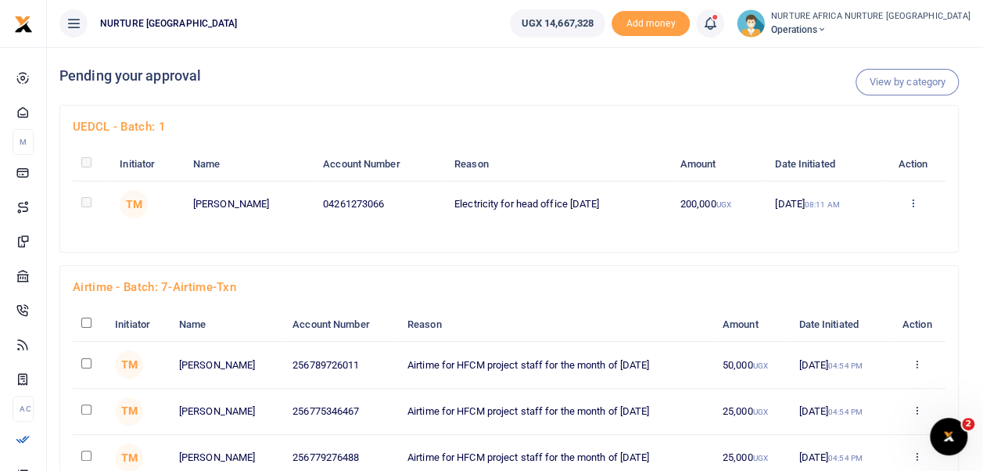
click at [912, 207] on icon at bounding box center [913, 202] width 10 height 11
click at [871, 270] on link "Decline" at bounding box center [860, 264] width 124 height 22
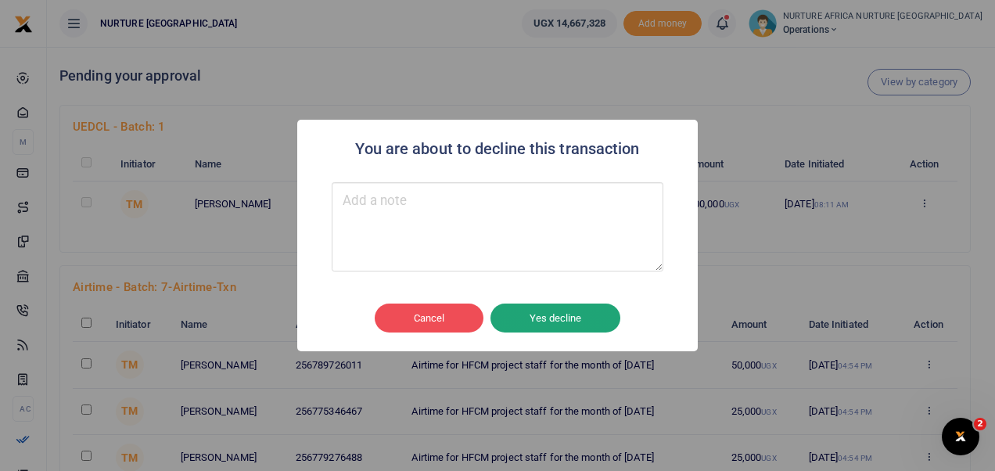
click at [557, 327] on button "Yes decline" at bounding box center [555, 318] width 130 height 30
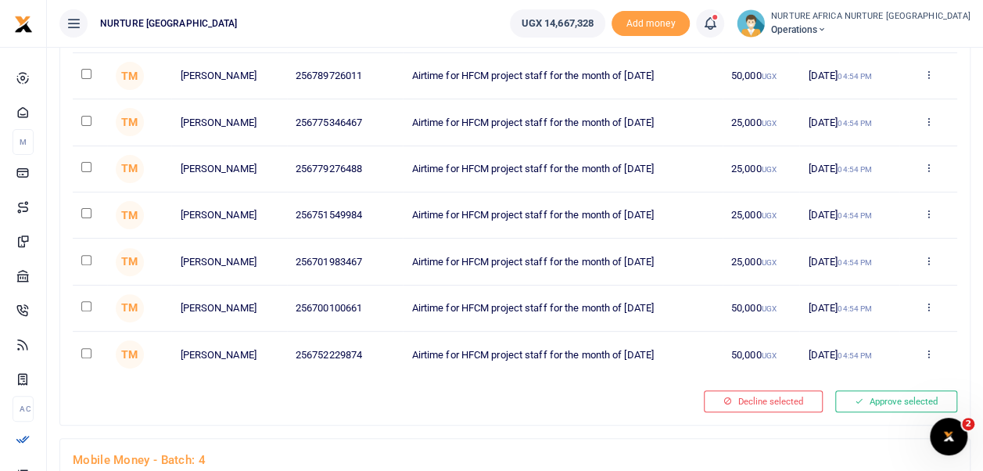
scroll to position [129, 0]
click at [88, 347] on input "checkbox" at bounding box center [86, 352] width 10 height 10
checkbox input "true"
click at [84, 301] on input "checkbox" at bounding box center [86, 305] width 10 height 10
checkbox input "true"
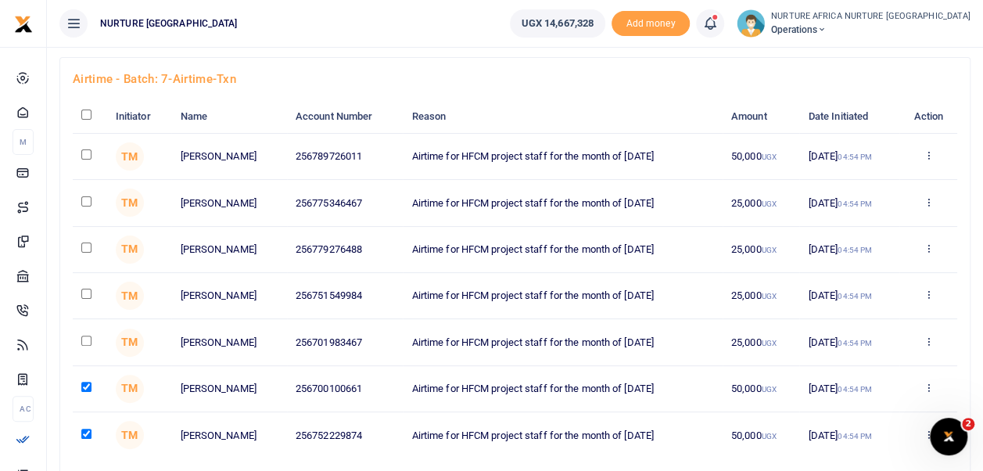
scroll to position [47, 0]
click at [84, 155] on input "checkbox" at bounding box center [86, 155] width 10 height 10
checkbox input "true"
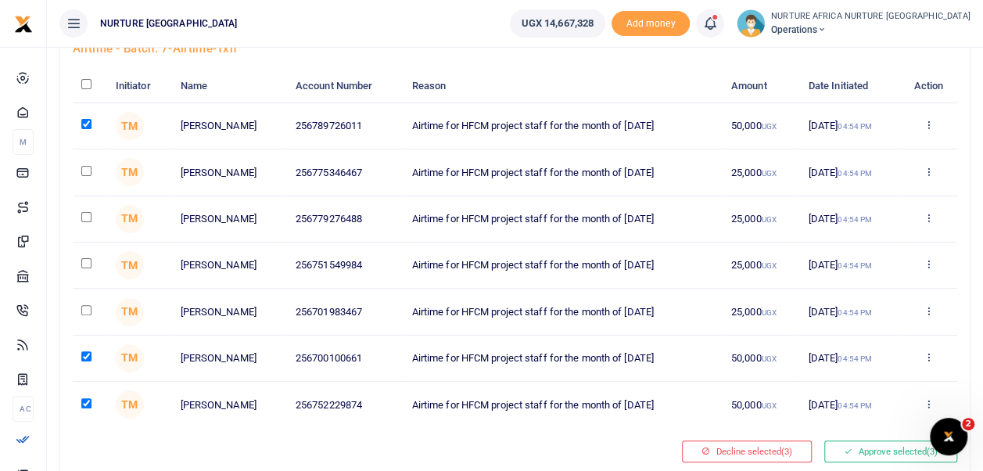
scroll to position [83, 0]
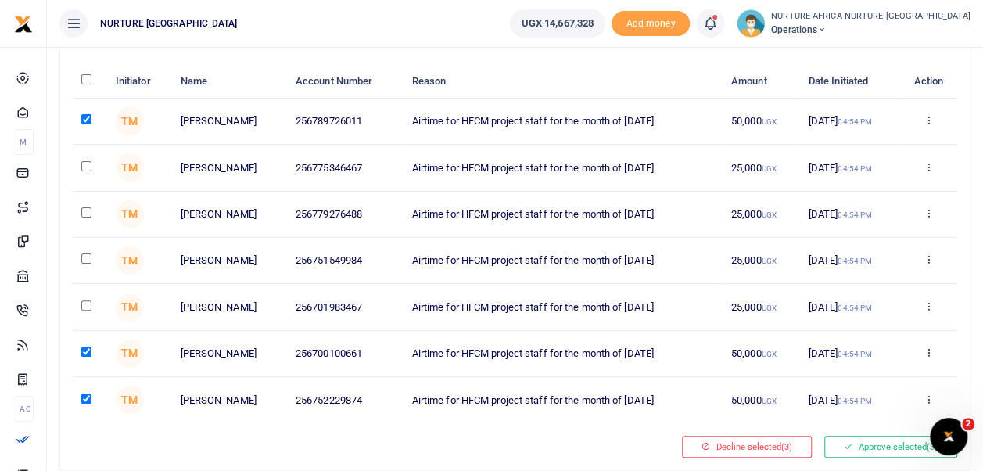
click at [81, 302] on input "checkbox" at bounding box center [86, 305] width 10 height 10
checkbox input "true"
click at [84, 162] on input "checkbox" at bounding box center [86, 166] width 10 height 10
checkbox input "true"
click at [84, 260] on input "checkbox" at bounding box center [86, 258] width 10 height 10
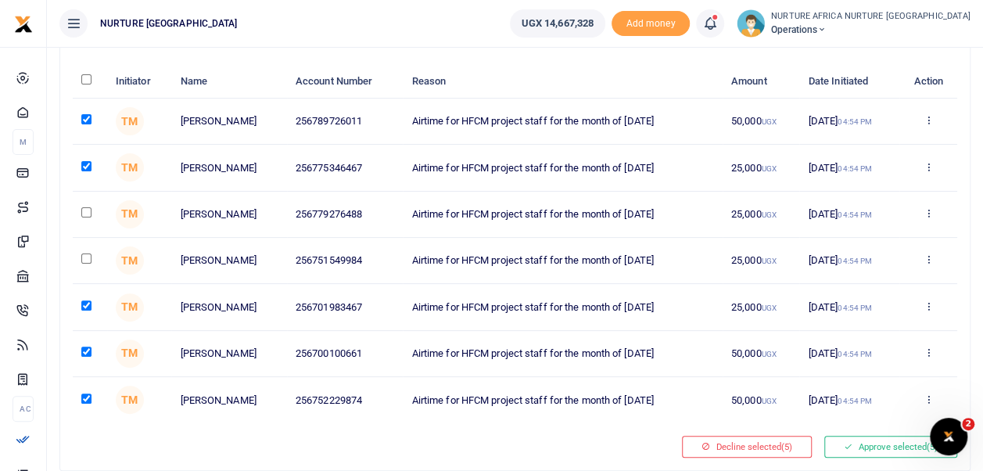
checkbox input "true"
click at [85, 211] on input "checkbox" at bounding box center [86, 212] width 10 height 10
checkbox input "true"
click at [884, 443] on button "Approve selected (7)" at bounding box center [890, 447] width 133 height 22
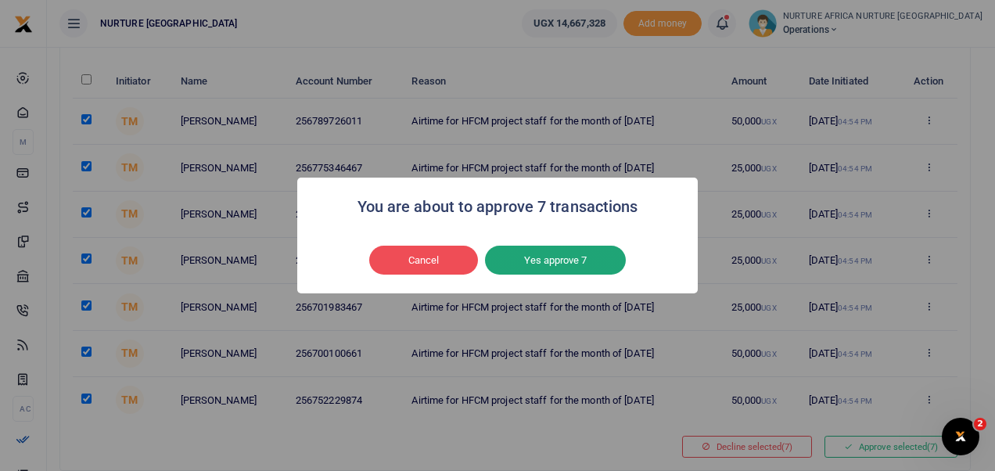
click at [557, 263] on button "Yes approve 7" at bounding box center [555, 261] width 141 height 30
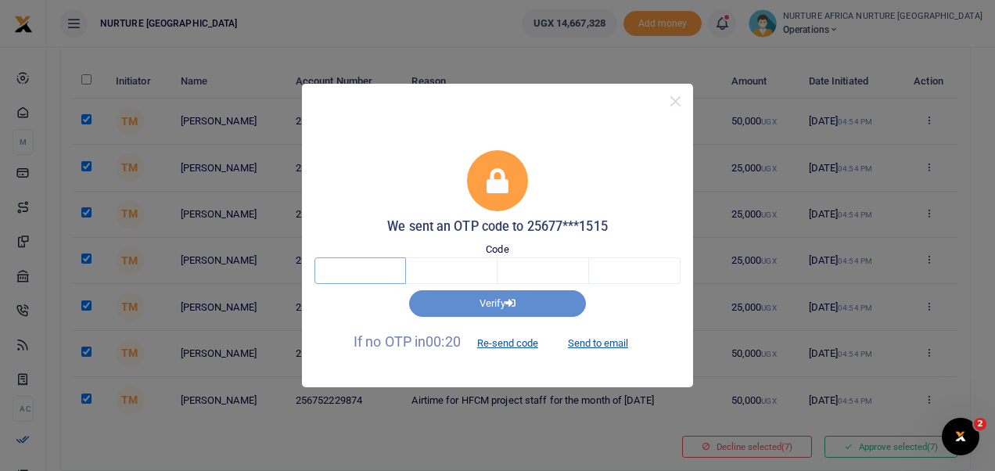
click at [372, 275] on input "text" at bounding box center [359, 270] width 91 height 27
type input "6"
type input "4"
type input "1"
type input "3"
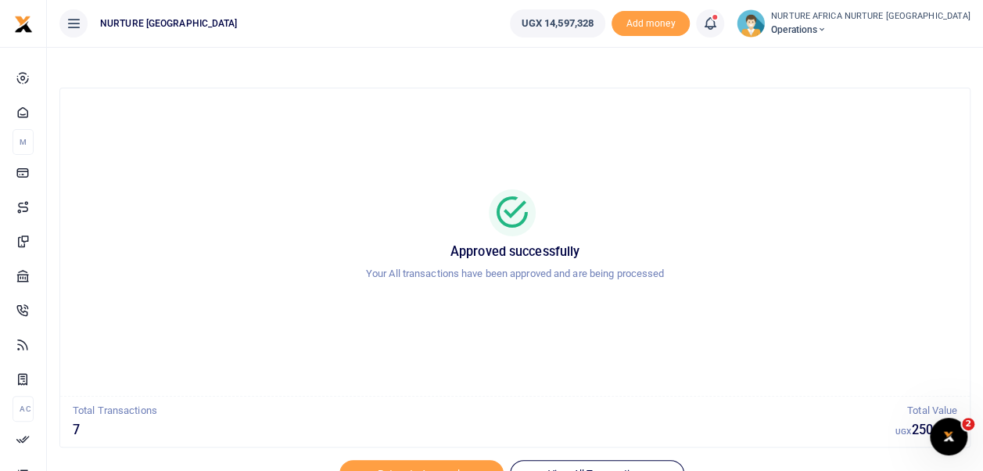
click at [718, 22] on icon at bounding box center [710, 23] width 16 height 17
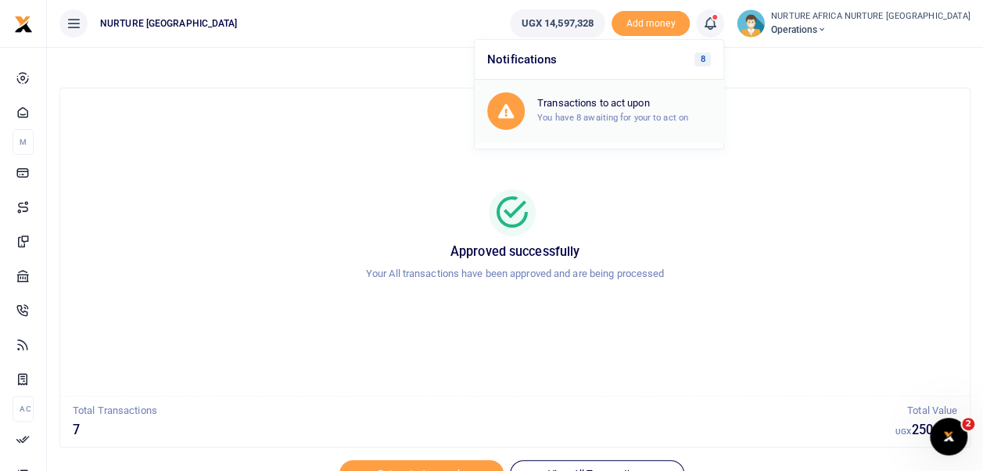
click at [661, 106] on h6 "Transactions to act upon" at bounding box center [624, 103] width 174 height 13
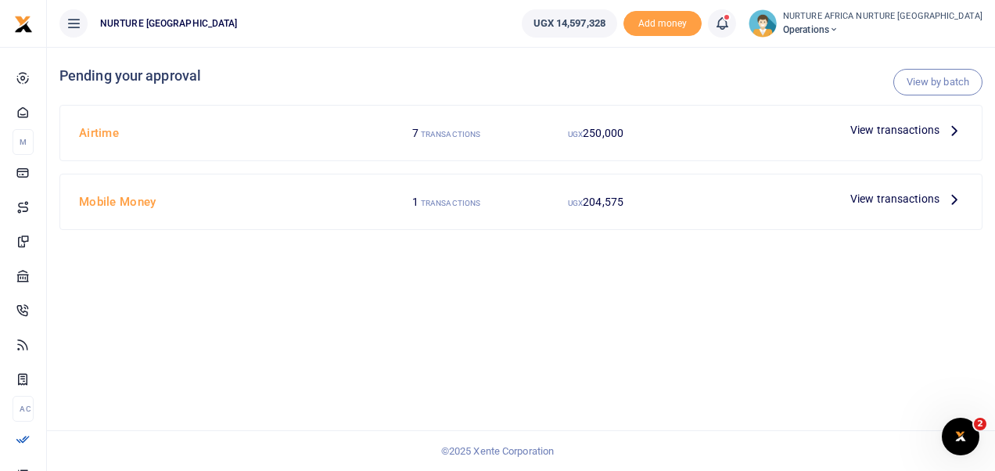
click at [887, 127] on span "View transactions" at bounding box center [894, 129] width 89 height 17
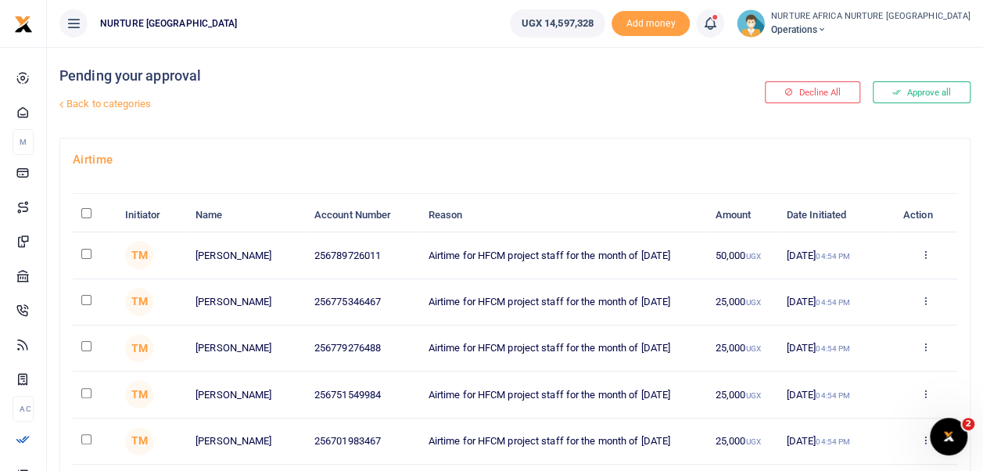
click at [84, 212] on input "\a \a : activate to sort column descending" at bounding box center [86, 213] width 10 height 10
checkbox input "true"
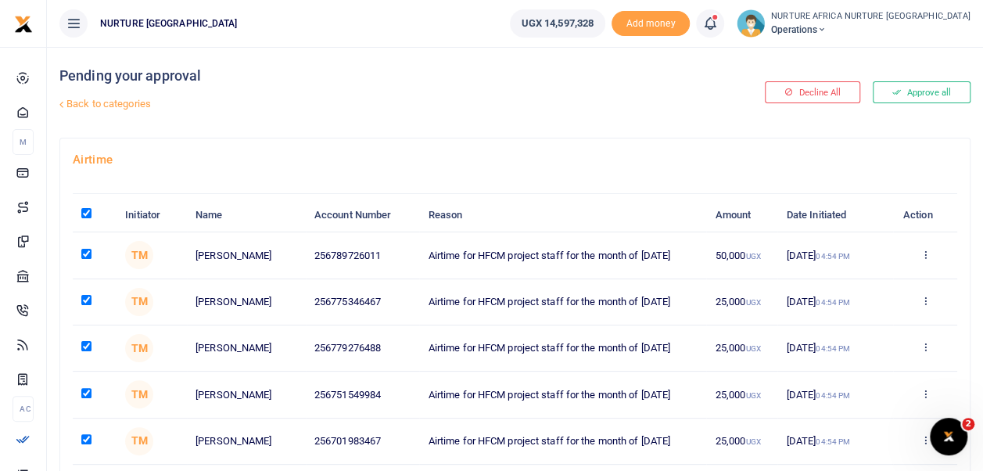
checkbox input "true"
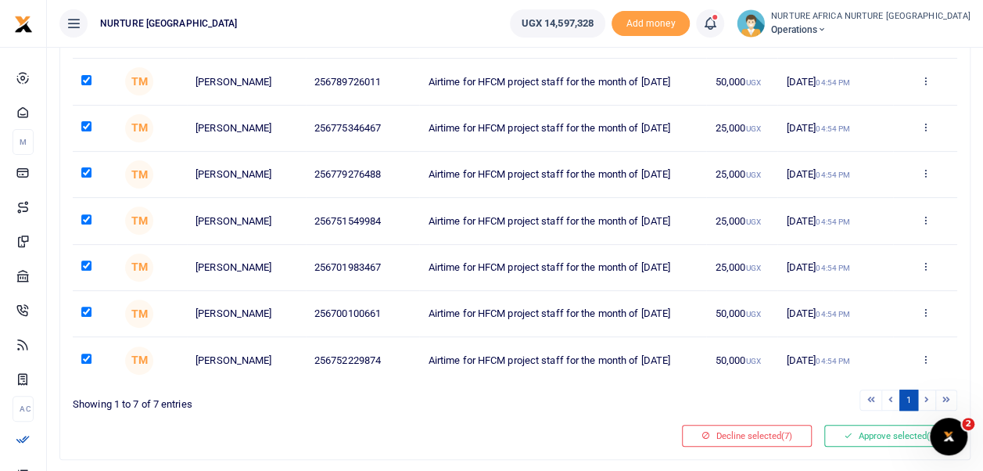
scroll to position [200, 0]
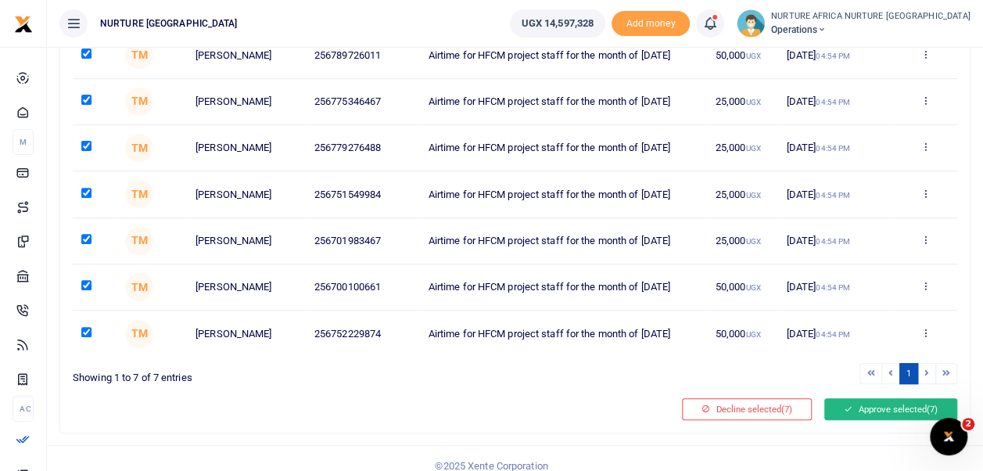
click at [877, 407] on button "Approve selected (7)" at bounding box center [890, 409] width 133 height 22
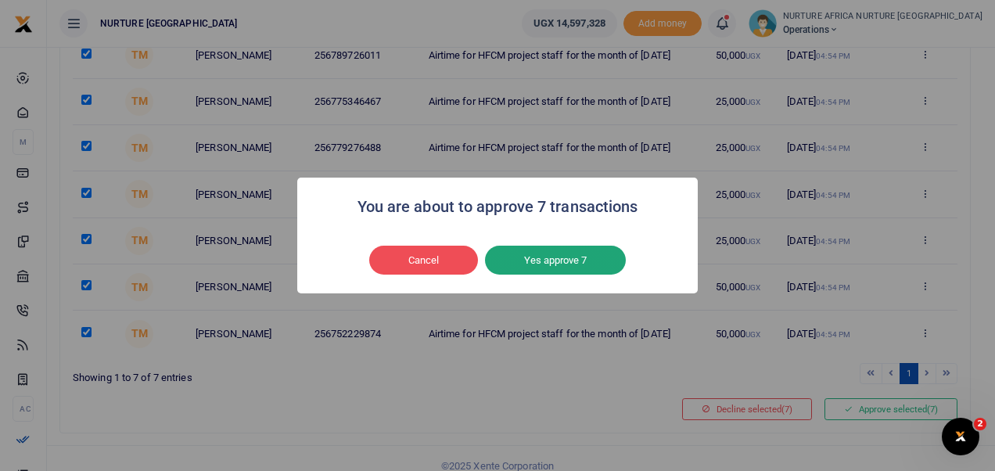
click at [583, 270] on button "Yes approve 7" at bounding box center [555, 261] width 141 height 30
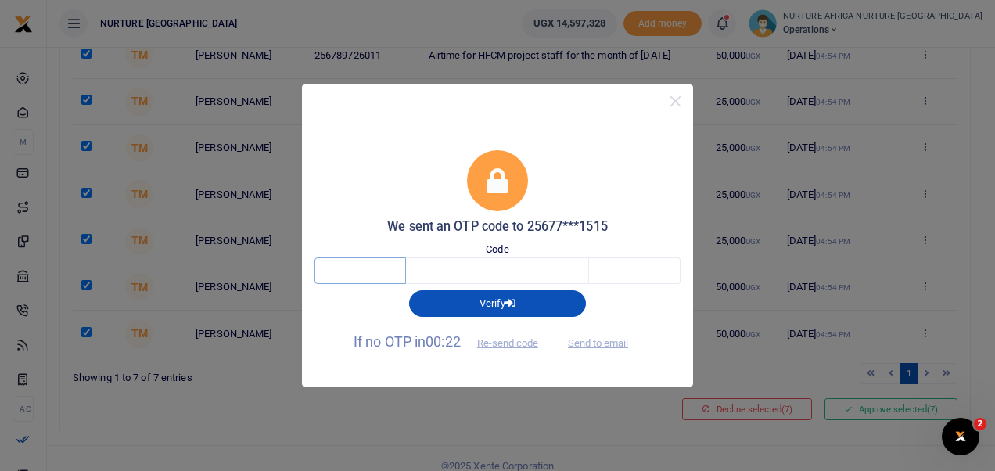
click at [363, 274] on input "text" at bounding box center [359, 270] width 91 height 27
type input "1"
type input "7"
type input "8"
type input "9"
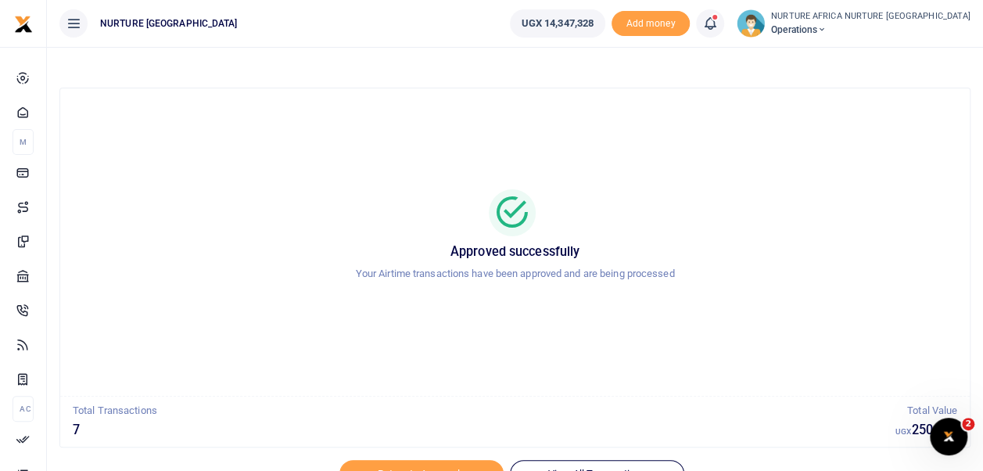
click at [718, 23] on icon at bounding box center [710, 23] width 16 height 17
